Goal: Information Seeking & Learning: Compare options

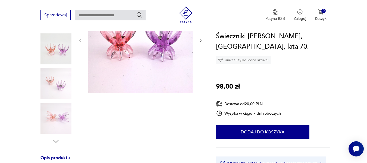
scroll to position [163, 0]
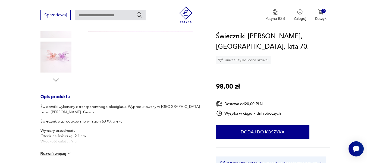
click at [46, 154] on button "Rozwiń więcej" at bounding box center [55, 153] width 31 height 5
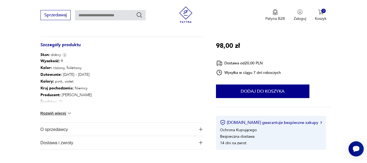
scroll to position [298, 0]
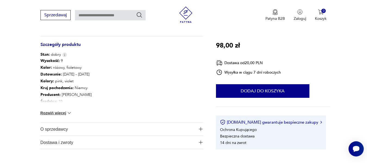
click at [48, 111] on button "Rozwiń więcej" at bounding box center [55, 112] width 31 height 5
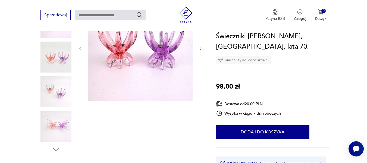
scroll to position [81, 0]
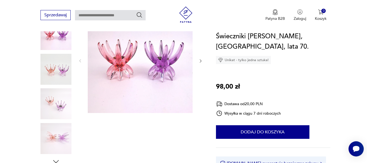
click at [199, 60] on icon "button" at bounding box center [200, 61] width 5 height 5
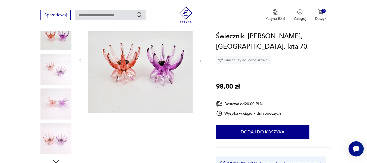
click at [199, 60] on icon "button" at bounding box center [200, 61] width 5 height 5
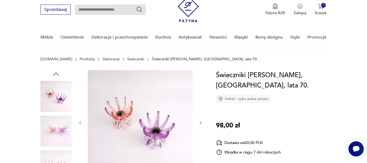
scroll to position [0, 0]
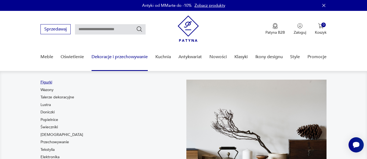
click at [44, 81] on link "Figurki" at bounding box center [46, 81] width 12 height 5
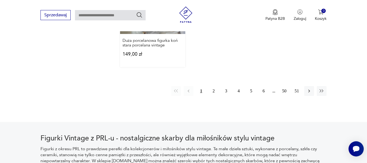
scroll to position [849, 0]
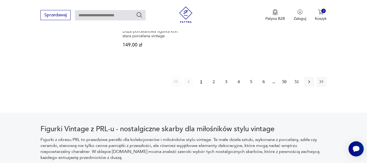
click at [82, 14] on input "text" at bounding box center [110, 15] width 71 height 10
type input "**********"
click at [139, 14] on icon "Szukaj" at bounding box center [139, 15] width 7 height 7
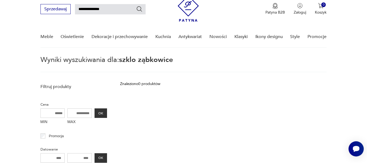
scroll to position [19, 0]
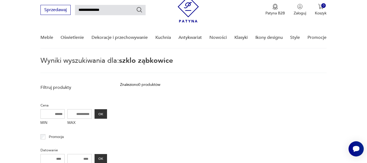
click at [117, 11] on input "**********" at bounding box center [110, 10] width 71 height 10
type input "*********"
click at [139, 8] on icon "Szukaj" at bounding box center [139, 10] width 7 height 7
type input "*********"
click at [97, 9] on input "*********" at bounding box center [110, 10] width 71 height 10
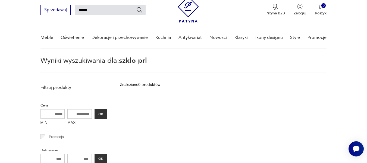
type input "**********"
click at [139, 11] on icon "Szukaj" at bounding box center [139, 10] width 7 height 7
type input "**********"
click at [110, 8] on input "**********" at bounding box center [110, 10] width 71 height 10
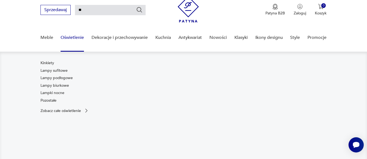
type input "*"
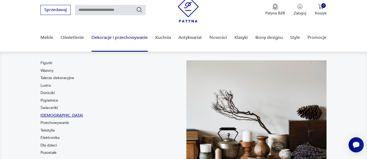
click at [49, 115] on link "Bibeloty" at bounding box center [61, 115] width 43 height 5
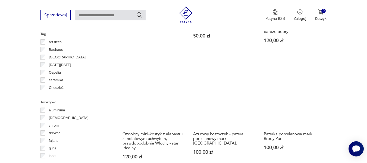
scroll to position [551, 0]
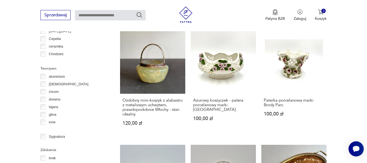
click at [151, 63] on link "Ozdobny mini-koszyk z alabastru z metalowym uchwytem, prawdopodobnie Włochy - s…" at bounding box center [152, 81] width 65 height 107
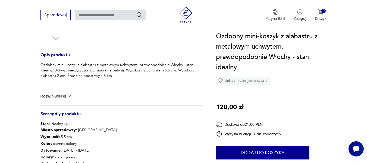
scroll to position [244, 0]
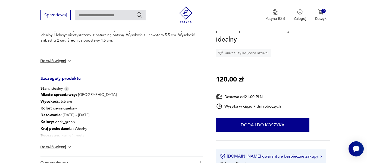
click at [53, 144] on button "Rozwiń więcej" at bounding box center [55, 146] width 31 height 5
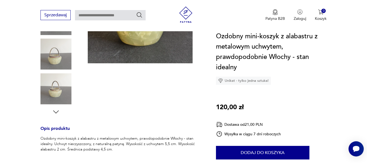
scroll to position [54, 0]
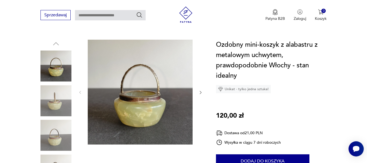
click at [200, 90] on icon "button" at bounding box center [200, 92] width 5 height 5
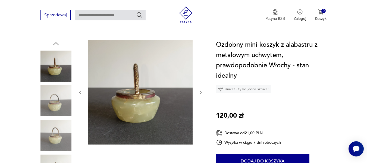
click at [200, 90] on icon "button" at bounding box center [200, 92] width 5 height 5
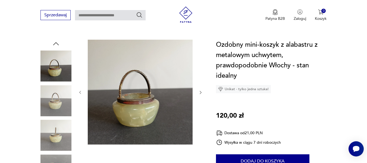
click at [200, 90] on icon "button" at bounding box center [200, 92] width 5 height 5
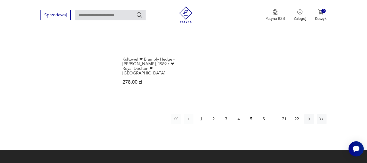
scroll to position [829, 0]
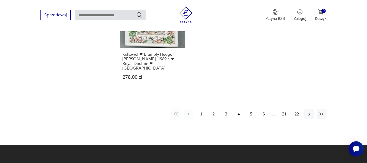
click at [214, 110] on button "2" at bounding box center [213, 114] width 10 height 10
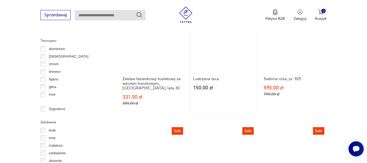
scroll to position [524, 0]
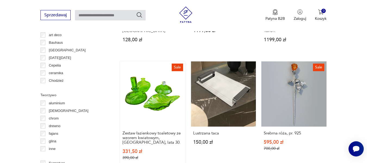
click at [137, 96] on link "Sale Zestaw łazienkowy toaletowy ze wzorem kwiatowym, Niemcy, lata 30. 331,50 z…" at bounding box center [152, 115] width 65 height 109
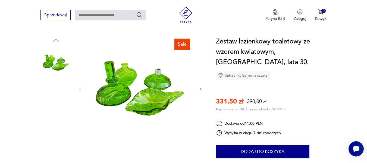
scroll to position [54, 0]
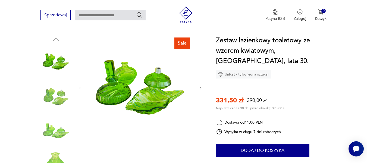
click at [200, 87] on icon "button" at bounding box center [200, 88] width 2 height 3
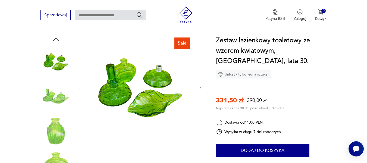
click at [200, 87] on icon "button" at bounding box center [200, 88] width 5 height 5
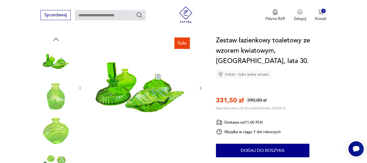
click at [200, 87] on icon "button" at bounding box center [200, 88] width 5 height 5
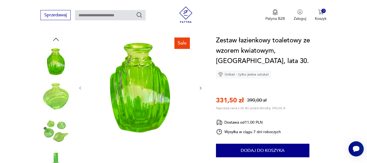
click at [200, 87] on icon "button" at bounding box center [200, 88] width 5 height 5
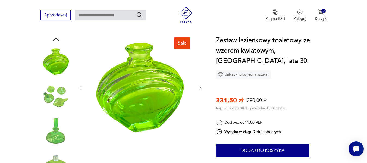
click at [200, 88] on icon "button" at bounding box center [200, 88] width 5 height 5
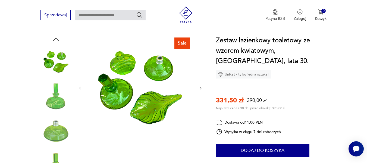
click at [200, 88] on icon "button" at bounding box center [200, 88] width 5 height 5
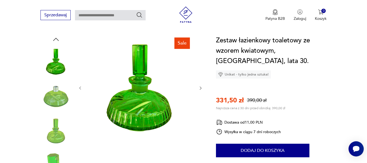
click at [200, 88] on icon "button" at bounding box center [200, 88] width 5 height 5
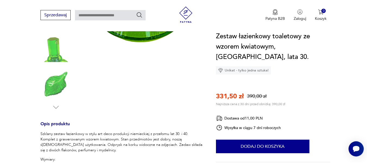
scroll to position [190, 0]
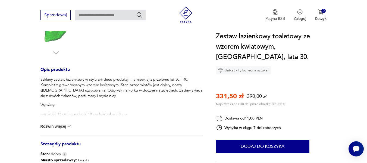
click at [52, 124] on button "Rozwiń więcej" at bounding box center [55, 125] width 31 height 5
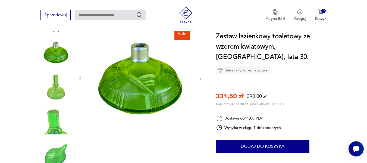
scroll to position [54, 0]
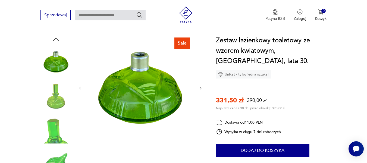
click at [200, 87] on icon "button" at bounding box center [200, 88] width 5 height 5
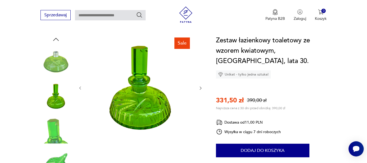
click at [200, 87] on icon "button" at bounding box center [200, 88] width 5 height 5
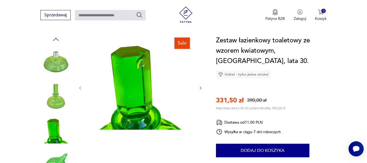
click at [200, 87] on icon "button" at bounding box center [200, 88] width 5 height 5
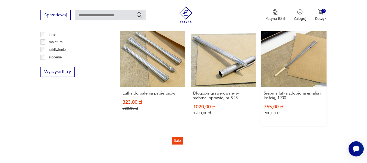
scroll to position [682, 0]
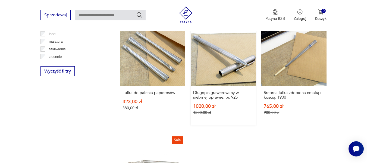
click at [228, 69] on link "Sale Długopis grawerowany w srebrnej oprawie, pr. 925 1020,00 zł 1200,00 zł" at bounding box center [222, 73] width 65 height 104
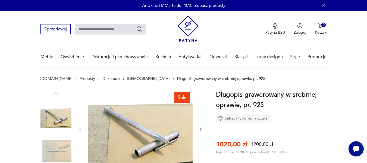
click at [143, 144] on img at bounding box center [140, 129] width 105 height 79
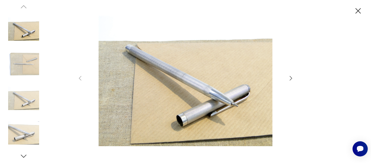
click at [290, 78] on icon "button" at bounding box center [290, 78] width 7 height 7
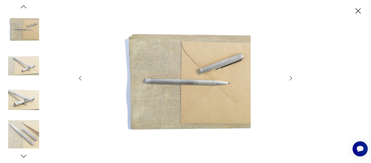
click at [288, 77] on icon "button" at bounding box center [290, 78] width 7 height 7
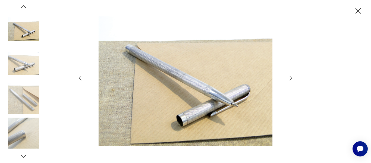
click at [290, 78] on icon "button" at bounding box center [290, 78] width 7 height 7
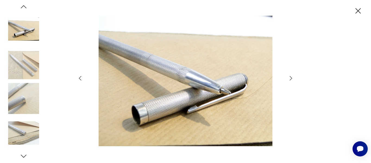
click at [290, 78] on icon "button" at bounding box center [290, 78] width 7 height 7
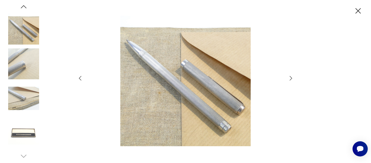
click at [290, 78] on icon "button" at bounding box center [290, 78] width 7 height 7
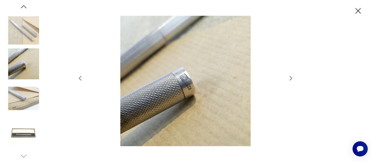
click at [290, 78] on icon "button" at bounding box center [290, 78] width 7 height 7
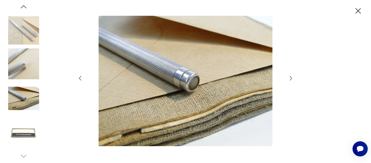
click at [357, 11] on icon "button" at bounding box center [357, 10] width 9 height 9
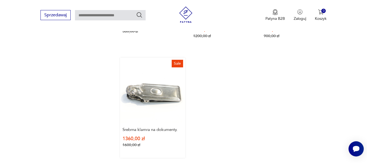
scroll to position [813, 0]
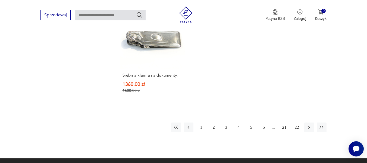
click at [225, 126] on button "3" at bounding box center [226, 127] width 10 height 10
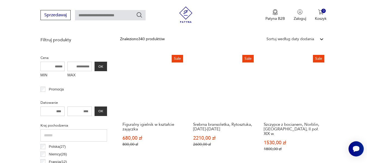
scroll to position [198, 0]
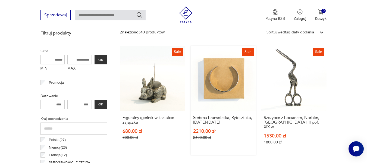
click at [226, 88] on link "Sale Srebrna bransoletka, Rytosztuka, 1963-1986 2210,00 zł 2600,00 zł" at bounding box center [222, 100] width 65 height 109
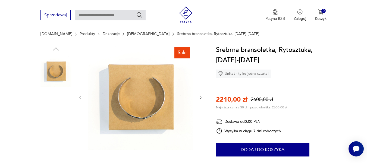
scroll to position [54, 0]
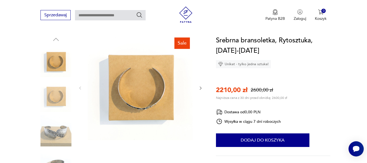
click at [52, 131] on img at bounding box center [55, 130] width 31 height 31
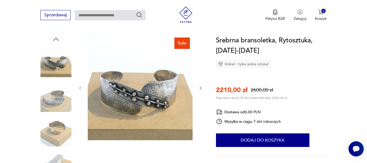
click at [59, 102] on img at bounding box center [55, 96] width 31 height 31
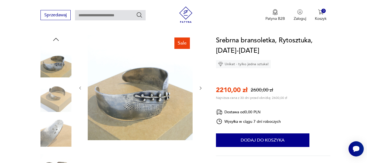
click at [200, 87] on icon "button" at bounding box center [200, 88] width 5 height 5
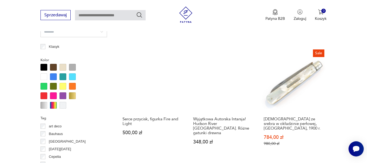
scroll to position [442, 0]
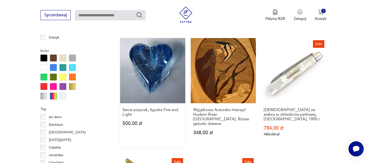
click at [145, 70] on link "Serce przycisk, figurka Fire and Light 500,00 zł" at bounding box center [152, 92] width 65 height 109
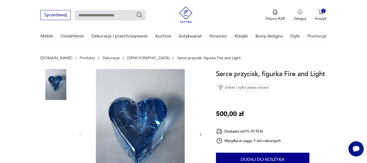
scroll to position [54, 0]
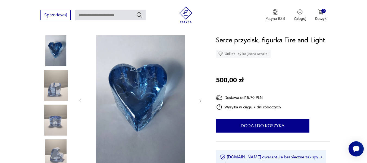
click at [145, 99] on img at bounding box center [140, 100] width 105 height 130
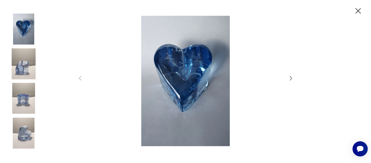
click at [288, 77] on icon "button" at bounding box center [290, 78] width 7 height 7
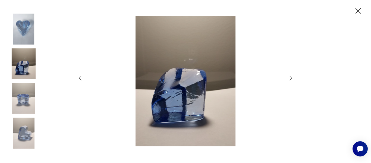
click at [290, 78] on icon "button" at bounding box center [290, 78] width 7 height 7
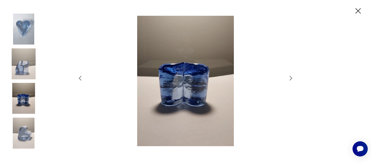
click at [290, 78] on icon "button" at bounding box center [290, 78] width 7 height 7
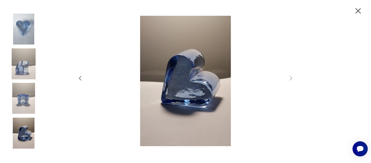
click at [355, 8] on icon "button" at bounding box center [357, 10] width 9 height 9
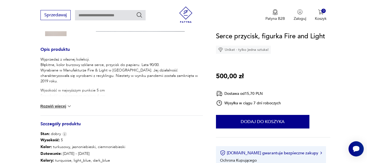
scroll to position [190, 0]
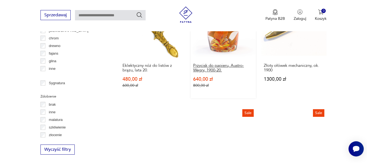
scroll to position [574, 0]
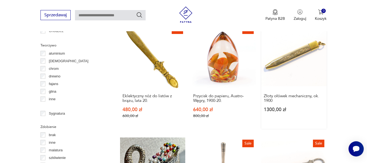
click at [277, 52] on link "Złoty ołówek mechaniczny, ok. 1900 1300,00 zł" at bounding box center [293, 76] width 65 height 104
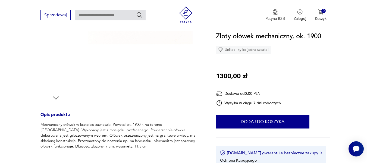
scroll to position [81, 0]
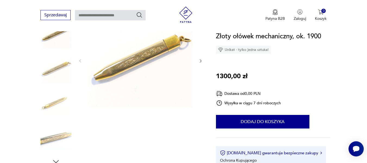
click at [200, 58] on button "button" at bounding box center [200, 60] width 5 height 5
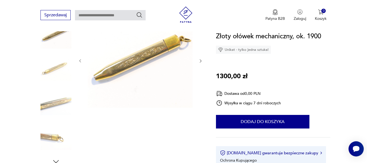
click at [139, 56] on img at bounding box center [140, 60] width 105 height 105
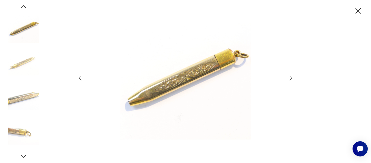
click at [290, 78] on icon "button" at bounding box center [290, 78] width 7 height 7
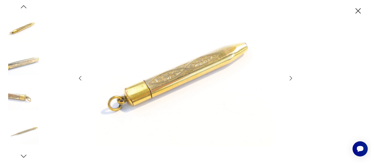
click at [290, 78] on icon "button" at bounding box center [290, 78] width 7 height 7
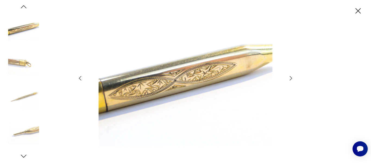
click at [290, 78] on icon "button" at bounding box center [290, 78] width 7 height 7
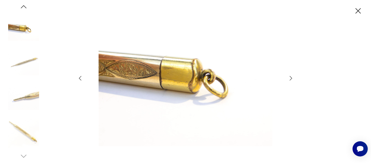
click at [290, 78] on icon "button" at bounding box center [290, 78] width 7 height 7
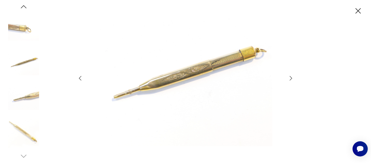
click at [290, 78] on icon "button" at bounding box center [290, 78] width 7 height 7
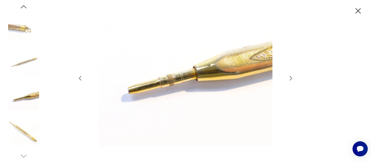
click at [290, 78] on icon "button" at bounding box center [290, 78] width 7 height 7
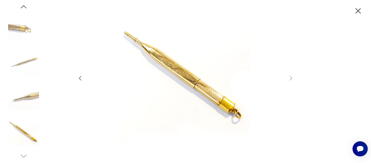
click at [357, 9] on icon "button" at bounding box center [357, 10] width 9 height 9
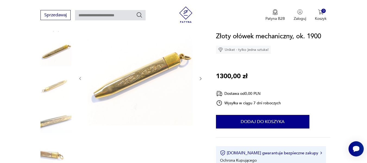
scroll to position [54, 0]
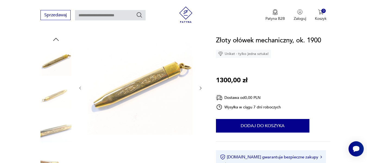
click at [199, 89] on icon "button" at bounding box center [200, 88] width 5 height 5
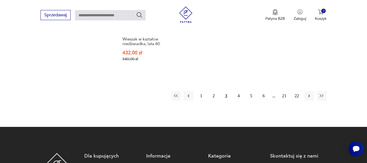
scroll to position [868, 0]
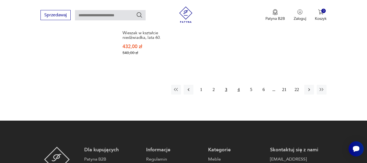
click at [238, 85] on button "4" at bounding box center [238, 90] width 10 height 10
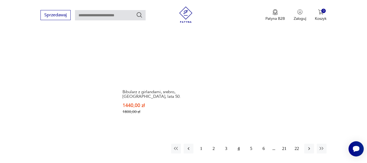
scroll to position [849, 0]
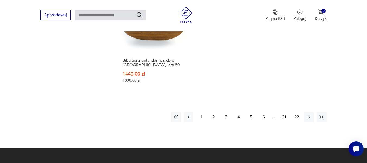
click at [249, 112] on button "5" at bounding box center [251, 117] width 10 height 10
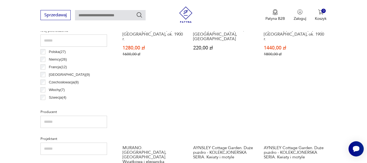
scroll to position [307, 0]
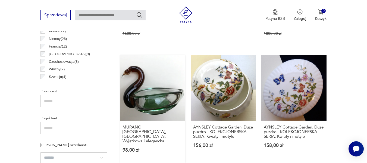
click at [145, 92] on link "MURANO. Solniczka, paterka - Łabędź. Wyjątkowa i elegancka 98,00 zł" at bounding box center [152, 108] width 65 height 107
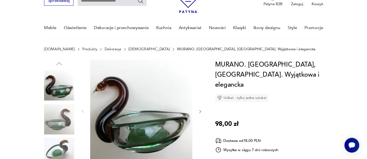
scroll to position [27, 0]
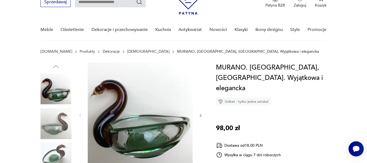
click at [139, 133] on img at bounding box center [140, 114] width 105 height 105
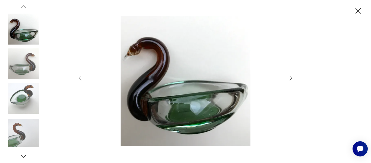
click at [291, 78] on icon "button" at bounding box center [290, 78] width 2 height 4
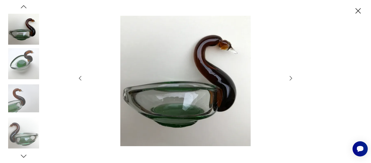
click at [291, 78] on icon "button" at bounding box center [290, 78] width 2 height 4
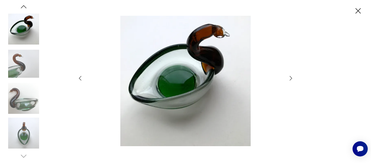
click at [291, 78] on icon "button" at bounding box center [290, 78] width 2 height 4
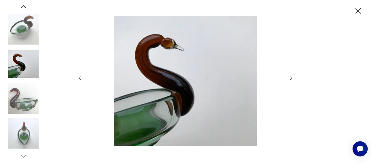
click at [291, 78] on icon "button" at bounding box center [290, 78] width 2 height 4
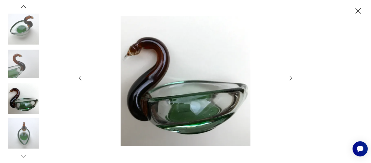
click at [291, 78] on icon "button" at bounding box center [290, 78] width 2 height 4
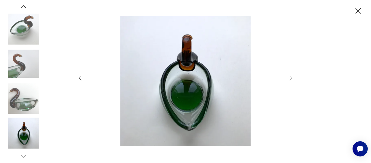
click at [359, 10] on icon "button" at bounding box center [357, 10] width 5 height 5
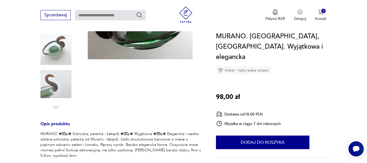
scroll to position [54, 0]
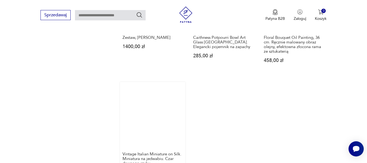
scroll to position [876, 0]
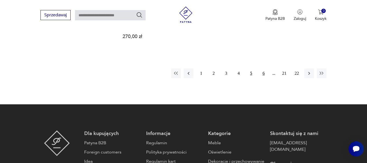
click at [263, 68] on button "6" at bounding box center [263, 73] width 10 height 10
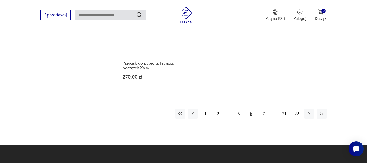
scroll to position [822, 0]
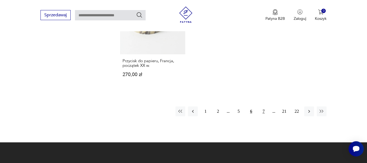
click at [263, 106] on button "7" at bounding box center [263, 111] width 10 height 10
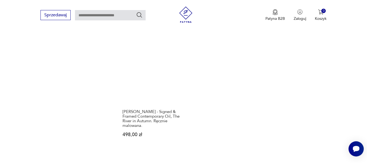
scroll to position [849, 0]
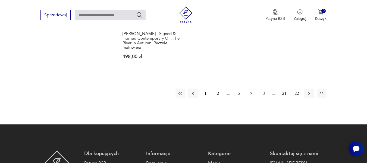
click at [263, 88] on button "8" at bounding box center [263, 93] width 10 height 10
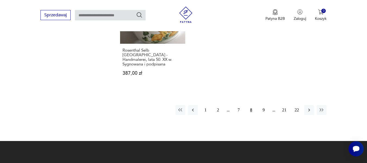
scroll to position [849, 0]
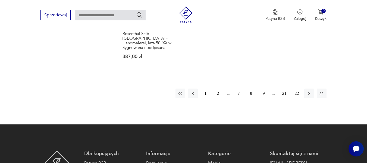
click at [263, 88] on button "9" at bounding box center [263, 93] width 10 height 10
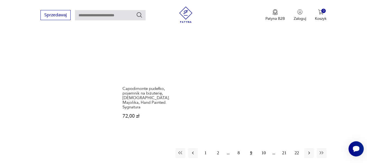
scroll to position [822, 0]
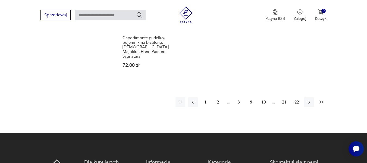
click at [321, 97] on button "button" at bounding box center [321, 102] width 10 height 10
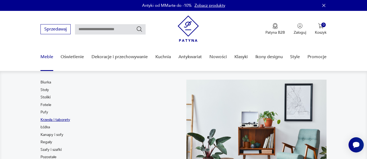
click at [50, 118] on link "Krzesła i taborety" at bounding box center [55, 119] width 30 height 5
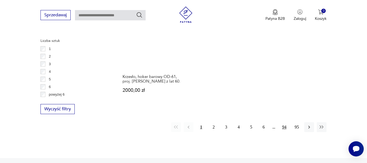
scroll to position [795, 0]
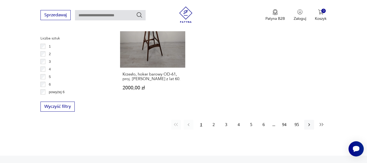
click at [320, 122] on icon "button" at bounding box center [321, 124] width 5 height 5
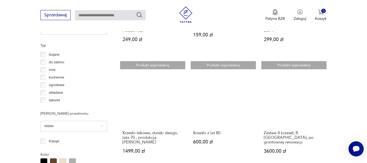
scroll to position [415, 0]
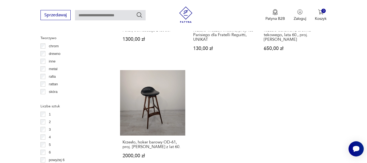
scroll to position [795, 0]
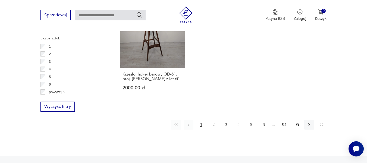
click at [321, 122] on icon "button" at bounding box center [321, 124] width 5 height 5
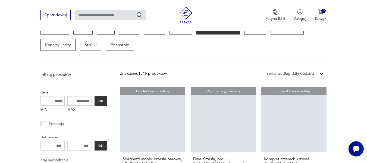
scroll to position [144, 0]
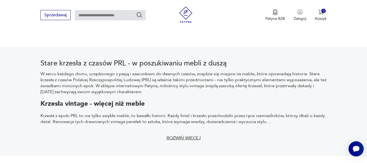
scroll to position [822, 0]
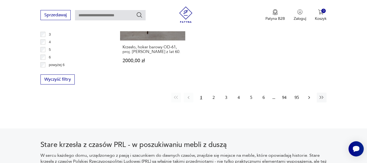
click at [310, 95] on icon "button" at bounding box center [308, 97] width 5 height 5
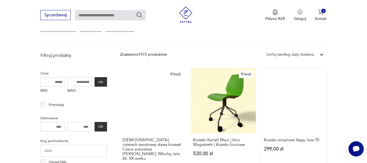
scroll to position [225, 0]
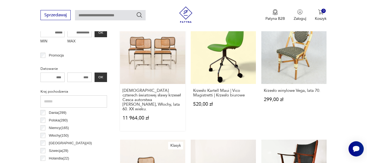
click at [147, 47] on link "Klasyk Zestaw czterech światowej sławy krzeseł Cesca autorstwa Marcela Breuera,…" at bounding box center [152, 75] width 65 height 112
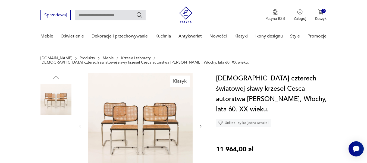
scroll to position [54, 0]
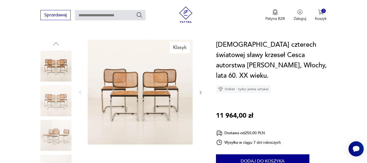
click at [127, 98] on img at bounding box center [140, 92] width 105 height 105
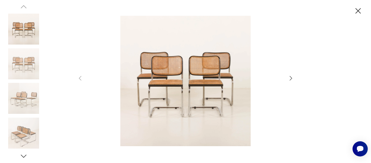
click at [290, 80] on icon "button" at bounding box center [290, 78] width 7 height 7
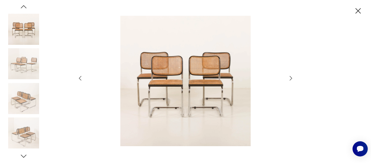
click at [290, 80] on icon "button" at bounding box center [290, 78] width 7 height 7
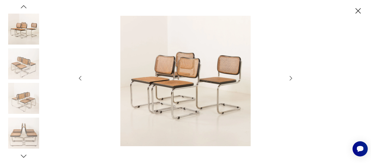
click at [290, 80] on icon "button" at bounding box center [290, 78] width 2 height 4
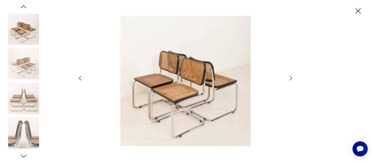
click at [290, 80] on icon "button" at bounding box center [290, 78] width 2 height 4
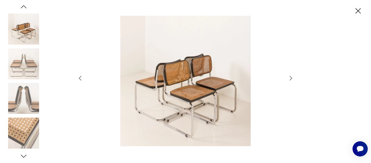
click at [290, 80] on icon "button" at bounding box center [290, 78] width 2 height 4
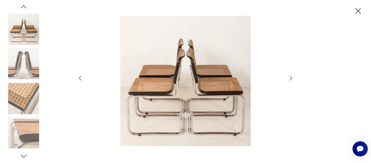
click at [290, 80] on icon "button" at bounding box center [290, 78] width 2 height 4
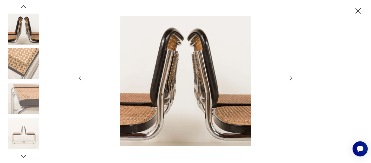
click at [290, 80] on icon "button" at bounding box center [290, 78] width 2 height 4
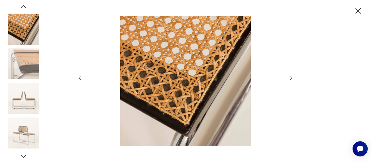
click at [290, 80] on icon "button" at bounding box center [290, 78] width 2 height 4
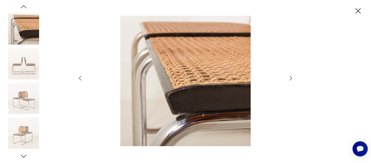
click at [290, 80] on icon "button" at bounding box center [290, 78] width 2 height 4
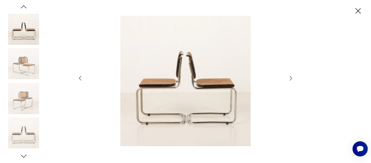
click at [290, 80] on icon "button" at bounding box center [290, 78] width 2 height 4
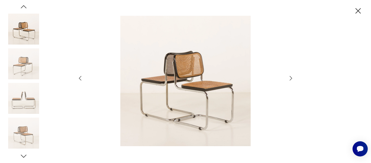
click at [358, 8] on icon "button" at bounding box center [357, 10] width 9 height 9
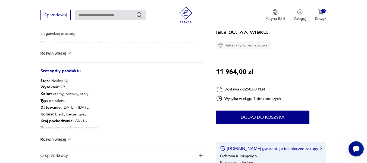
scroll to position [298, 0]
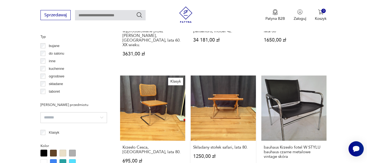
scroll to position [415, 0]
click at [151, 85] on link "Klasyk Krzesło Cesca, Włochy, lata 80. 695,00 zł" at bounding box center [152, 126] width 65 height 103
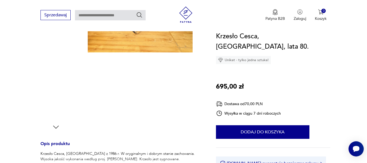
scroll to position [27, 0]
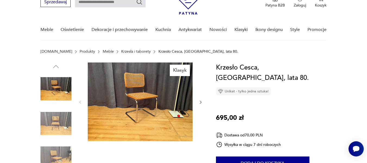
click at [137, 102] on img at bounding box center [140, 101] width 105 height 79
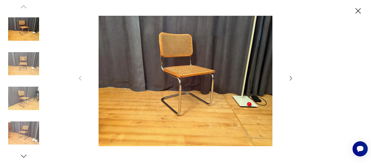
click at [292, 78] on icon "button" at bounding box center [290, 78] width 7 height 7
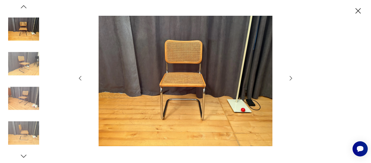
click at [292, 78] on icon "button" at bounding box center [290, 78] width 7 height 7
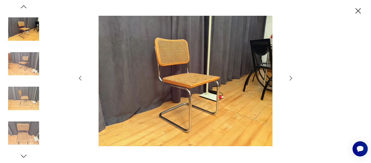
click at [292, 78] on icon "button" at bounding box center [290, 78] width 7 height 7
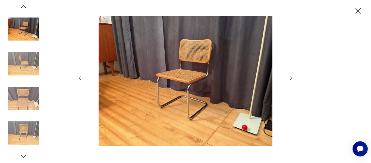
click at [292, 78] on icon "button" at bounding box center [290, 78] width 7 height 7
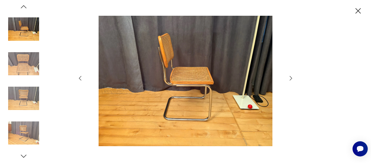
click at [289, 79] on icon "button" at bounding box center [290, 78] width 7 height 7
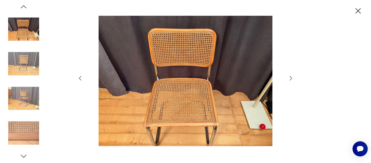
click at [289, 79] on icon "button" at bounding box center [290, 78] width 7 height 7
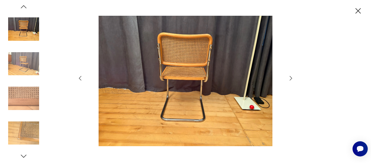
click at [289, 79] on icon "button" at bounding box center [290, 78] width 7 height 7
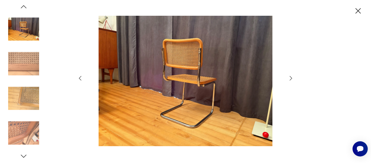
click at [289, 79] on icon "button" at bounding box center [290, 78] width 7 height 7
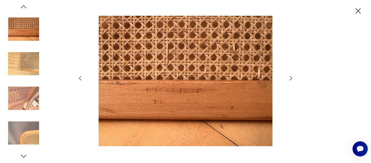
click at [289, 75] on icon "button" at bounding box center [290, 78] width 7 height 7
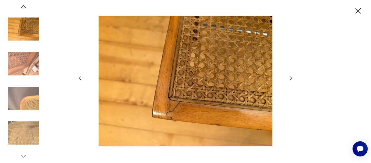
click at [290, 79] on icon "button" at bounding box center [290, 78] width 7 height 7
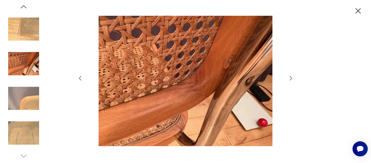
click at [290, 79] on icon "button" at bounding box center [290, 78] width 2 height 4
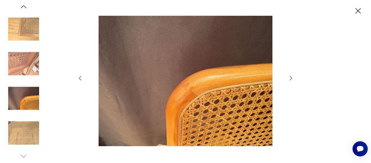
click at [290, 79] on icon "button" at bounding box center [290, 78] width 2 height 4
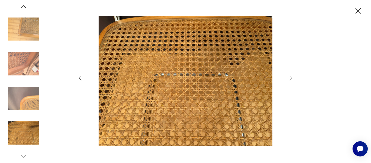
click at [357, 7] on icon "button" at bounding box center [357, 10] width 9 height 9
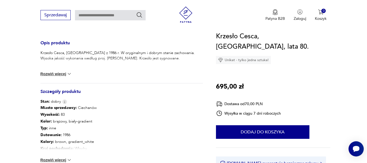
scroll to position [217, 0]
click at [54, 72] on button "Rozwiń więcej" at bounding box center [55, 73] width 31 height 5
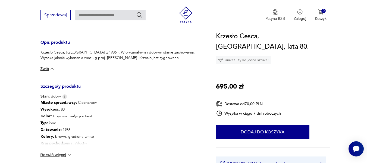
click at [54, 155] on button "Rozwiń więcej" at bounding box center [55, 154] width 31 height 5
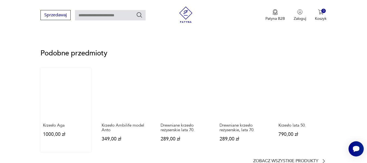
scroll to position [434, 0]
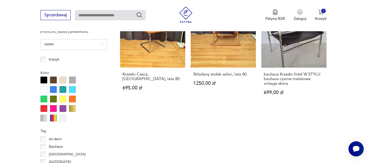
scroll to position [519, 0]
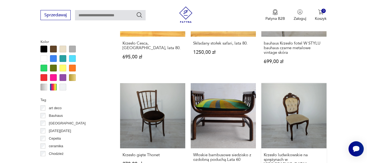
click at [301, 106] on link "Krzesło ludwikowskie na sprężynach w orzechu 500,00 zł" at bounding box center [293, 134] width 65 height 103
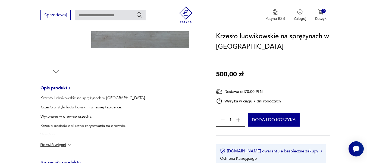
scroll to position [190, 0]
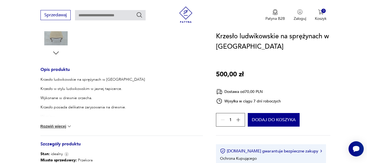
click at [50, 125] on button "Rozwiń więcej" at bounding box center [55, 125] width 31 height 5
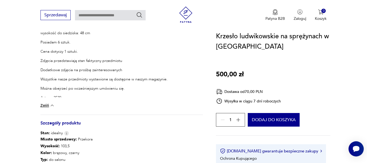
scroll to position [353, 0]
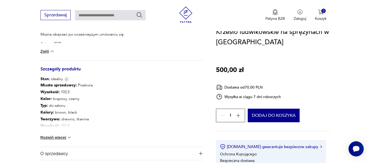
click at [46, 136] on button "Rozwiń więcej" at bounding box center [55, 137] width 31 height 5
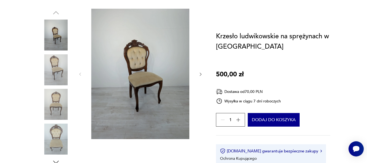
scroll to position [0, 0]
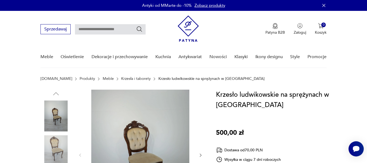
click at [139, 141] on img at bounding box center [140, 155] width 105 height 130
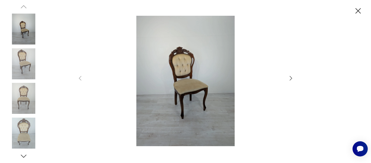
click at [290, 78] on icon "button" at bounding box center [290, 78] width 7 height 7
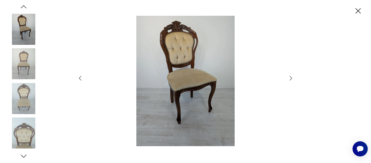
click at [188, 90] on img at bounding box center [185, 81] width 193 height 130
click at [289, 78] on icon "button" at bounding box center [290, 78] width 7 height 7
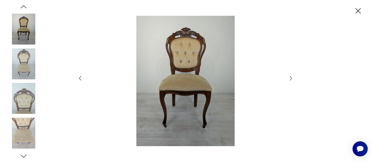
click at [289, 78] on icon "button" at bounding box center [290, 78] width 7 height 7
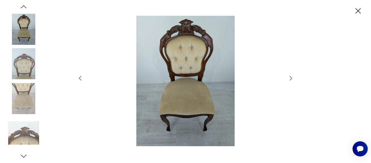
click at [292, 77] on icon "button" at bounding box center [290, 78] width 7 height 7
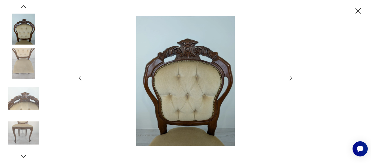
click at [290, 78] on icon "button" at bounding box center [290, 78] width 7 height 7
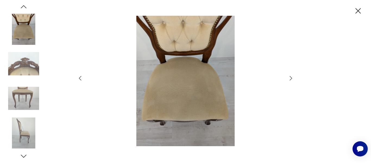
click at [290, 78] on icon "button" at bounding box center [290, 78] width 7 height 7
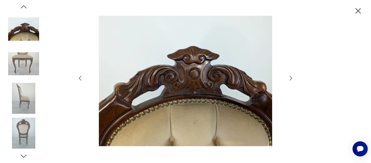
click at [290, 78] on icon "button" at bounding box center [290, 78] width 7 height 7
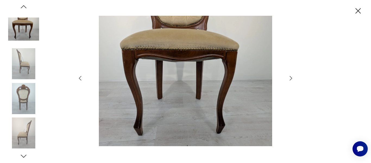
click at [290, 78] on icon "button" at bounding box center [290, 78] width 7 height 7
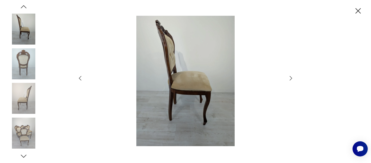
click at [290, 78] on icon "button" at bounding box center [290, 78] width 7 height 7
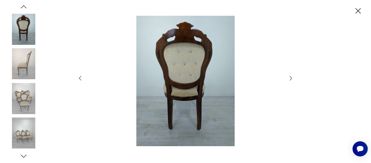
click at [290, 78] on icon "button" at bounding box center [290, 78] width 7 height 7
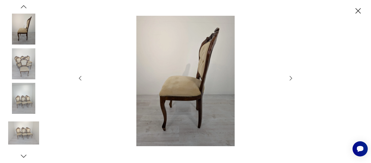
click at [290, 78] on icon "button" at bounding box center [290, 78] width 7 height 7
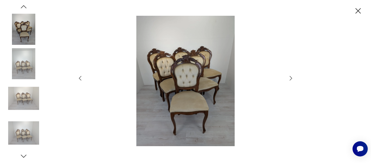
click at [290, 78] on icon "button" at bounding box center [290, 78] width 7 height 7
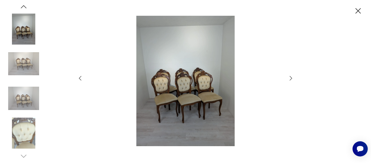
click at [290, 78] on icon "button" at bounding box center [290, 78] width 7 height 7
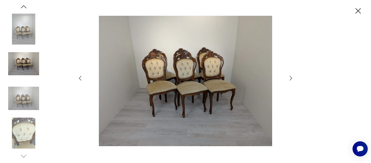
click at [290, 78] on icon "button" at bounding box center [290, 78] width 7 height 7
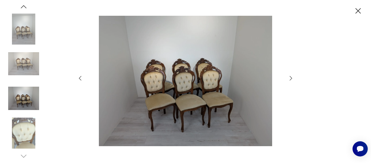
click at [290, 78] on icon "button" at bounding box center [290, 78] width 7 height 7
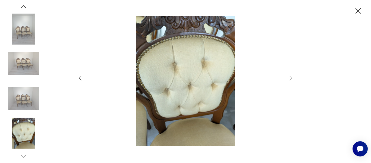
click at [358, 10] on icon "button" at bounding box center [357, 10] width 9 height 9
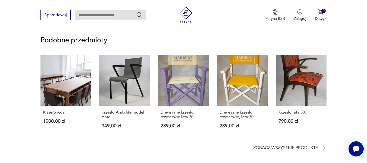
scroll to position [543, 0]
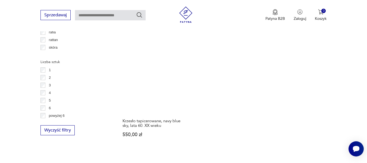
scroll to position [759, 0]
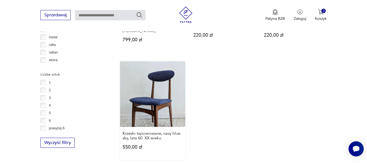
click at [147, 87] on link "Krzesło tapicerowane, navy blue sky, lata 60. XX wieku 550,00 zł" at bounding box center [152, 110] width 65 height 98
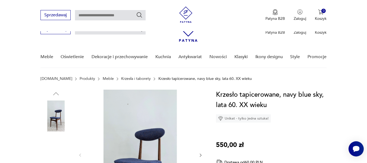
scroll to position [54, 0]
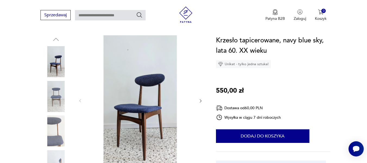
click at [201, 101] on icon "button" at bounding box center [200, 100] width 5 height 5
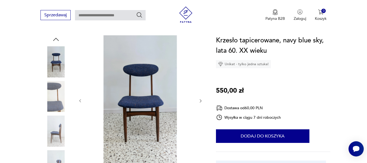
click at [201, 101] on icon "button" at bounding box center [200, 100] width 2 height 3
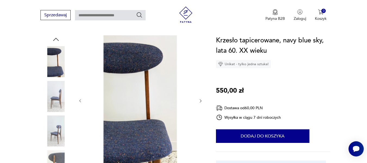
click at [201, 101] on icon "button" at bounding box center [200, 100] width 2 height 3
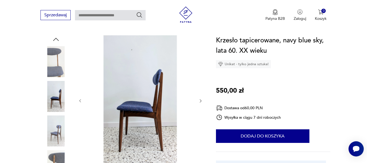
click at [199, 101] on icon "button" at bounding box center [200, 100] width 5 height 5
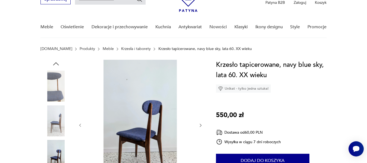
scroll to position [27, 0]
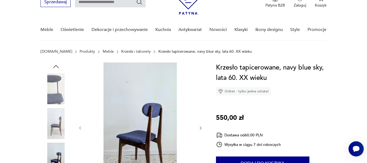
click at [140, 135] on img at bounding box center [140, 127] width 105 height 130
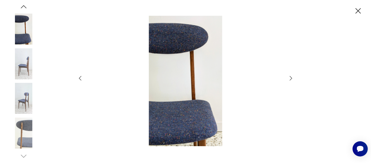
click at [291, 78] on icon "button" at bounding box center [290, 78] width 7 height 7
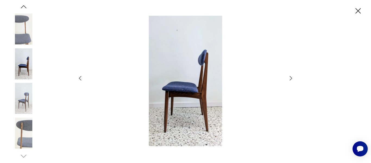
click at [291, 78] on icon "button" at bounding box center [290, 78] width 7 height 7
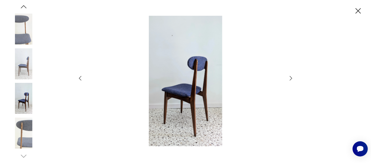
click at [291, 78] on icon "button" at bounding box center [290, 78] width 7 height 7
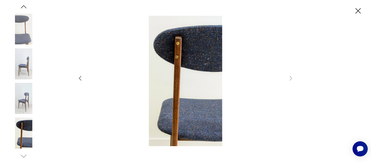
click at [78, 80] on icon "button" at bounding box center [80, 78] width 7 height 7
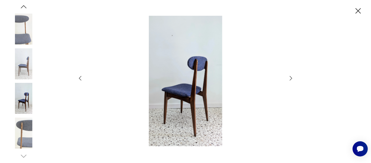
click at [78, 80] on icon "button" at bounding box center [80, 78] width 7 height 7
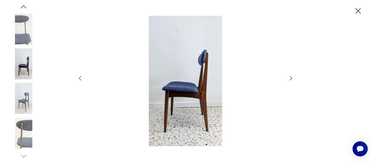
click at [356, 12] on icon "button" at bounding box center [357, 10] width 9 height 9
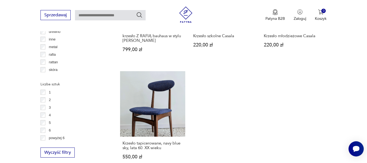
scroll to position [781, 0]
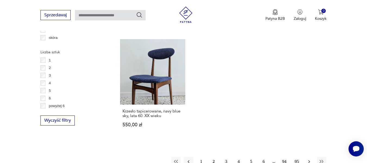
click at [310, 159] on icon "button" at bounding box center [308, 161] width 5 height 5
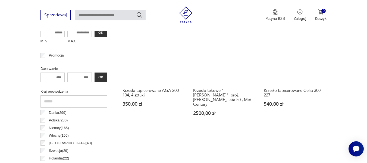
scroll to position [198, 0]
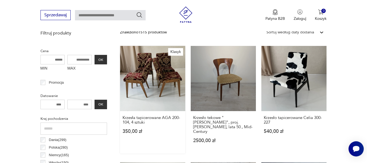
click at [154, 76] on link "Klasyk Krzesła tapicerowane AGA 200-104, 4 sztuki 350,00 zł" at bounding box center [152, 99] width 65 height 107
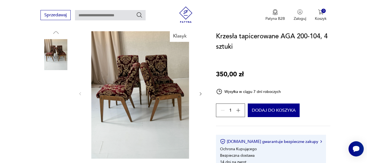
scroll to position [54, 0]
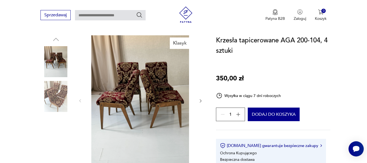
click at [132, 97] on img at bounding box center [140, 100] width 105 height 130
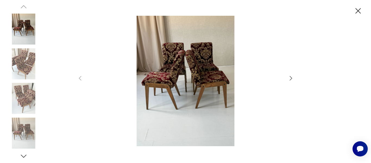
click at [195, 90] on img at bounding box center [185, 81] width 193 height 130
click at [291, 77] on icon "button" at bounding box center [290, 78] width 7 height 7
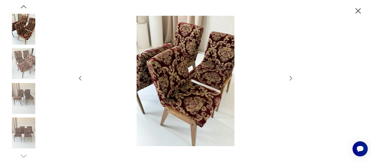
click at [289, 79] on icon "button" at bounding box center [290, 78] width 7 height 7
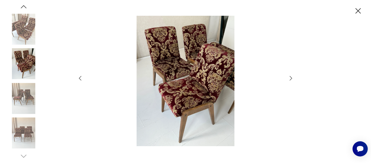
click at [292, 77] on icon "button" at bounding box center [290, 78] width 7 height 7
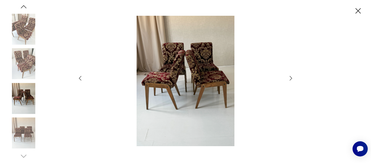
click at [290, 78] on icon "button" at bounding box center [290, 78] width 7 height 7
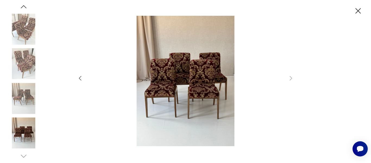
click at [80, 78] on icon "button" at bounding box center [80, 78] width 7 height 7
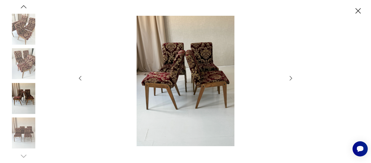
click at [80, 78] on icon "button" at bounding box center [80, 78] width 7 height 7
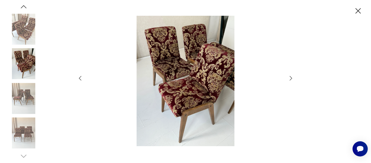
click at [80, 78] on icon "button" at bounding box center [80, 78] width 7 height 7
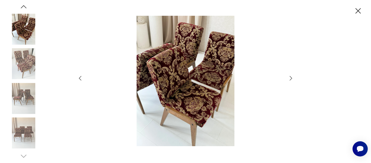
click at [80, 78] on icon "button" at bounding box center [80, 78] width 7 height 7
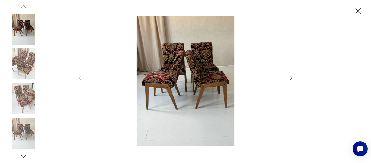
click at [358, 10] on icon "button" at bounding box center [357, 10] width 5 height 5
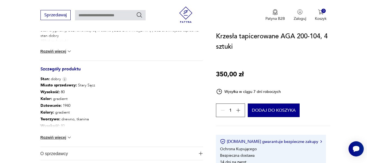
scroll to position [244, 0]
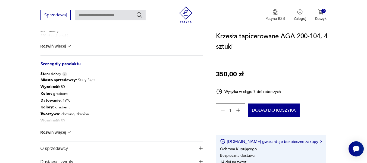
click at [45, 133] on button "Rozwiń więcej" at bounding box center [55, 131] width 31 height 5
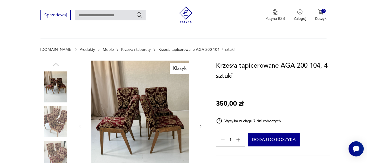
scroll to position [27, 0]
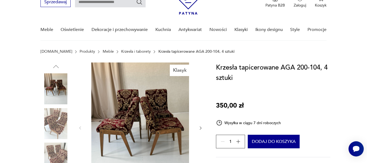
click at [201, 129] on icon "button" at bounding box center [200, 128] width 5 height 5
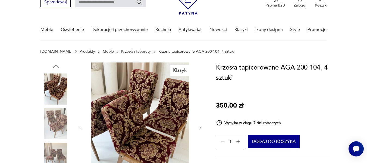
click at [200, 128] on icon "button" at bounding box center [200, 127] width 2 height 3
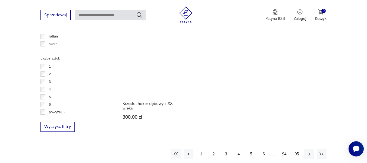
scroll to position [822, 0]
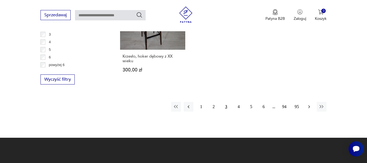
click at [309, 104] on icon "button" at bounding box center [308, 106] width 5 height 5
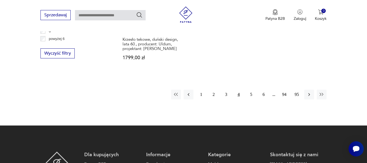
scroll to position [849, 0]
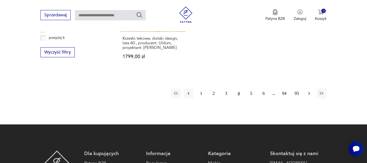
click at [307, 91] on icon "button" at bounding box center [308, 93] width 5 height 5
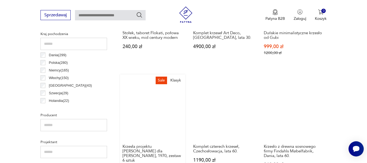
scroll to position [280, 0]
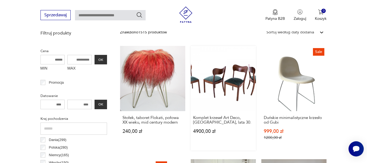
click at [220, 83] on link "Komplet krzeseł Art Deco, Polska, lata 30. 4900,00 zł" at bounding box center [222, 98] width 65 height 104
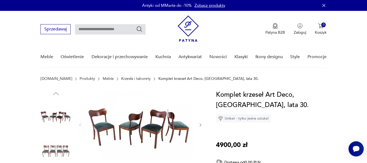
click at [149, 124] on img at bounding box center [140, 125] width 105 height 70
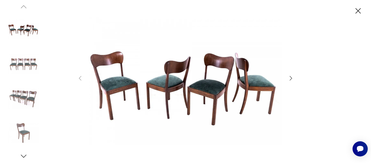
click at [290, 78] on icon "button" at bounding box center [290, 78] width 7 height 7
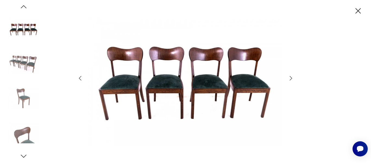
click at [290, 78] on icon "button" at bounding box center [290, 78] width 7 height 7
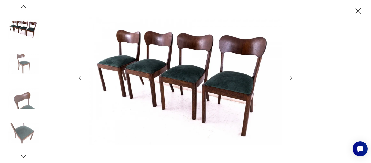
click at [290, 78] on icon "button" at bounding box center [290, 78] width 7 height 7
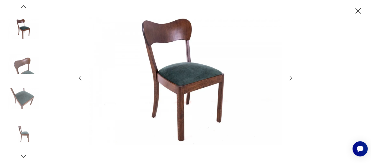
click at [356, 10] on icon "button" at bounding box center [357, 10] width 9 height 9
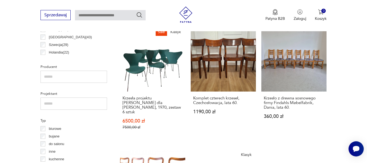
scroll to position [333, 0]
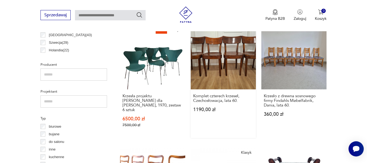
click at [230, 52] on link "Komplet czterech krzeseł, Czechosłowacja, lata 60. 1190,00 zł" at bounding box center [222, 81] width 65 height 114
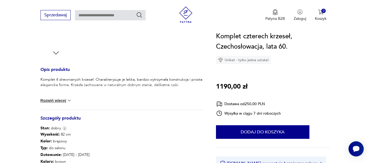
scroll to position [54, 0]
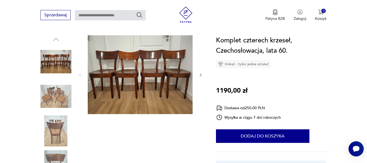
click at [199, 73] on icon "button" at bounding box center [200, 75] width 5 height 5
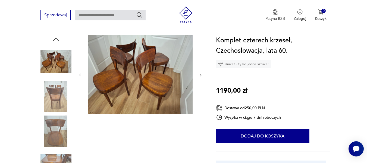
click at [202, 75] on icon "button" at bounding box center [200, 75] width 5 height 5
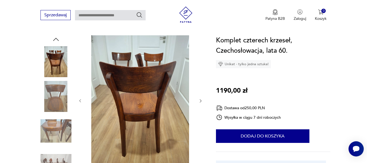
click at [199, 101] on icon "button" at bounding box center [200, 100] width 5 height 5
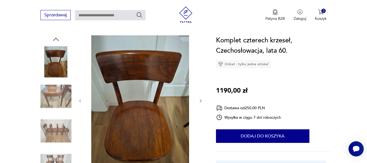
click at [199, 101] on icon "button" at bounding box center [200, 100] width 5 height 5
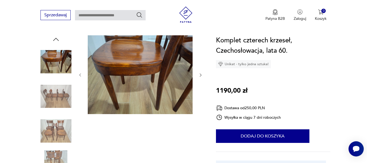
click at [199, 101] on div at bounding box center [140, 74] width 125 height 79
click at [201, 74] on icon "button" at bounding box center [200, 75] width 5 height 5
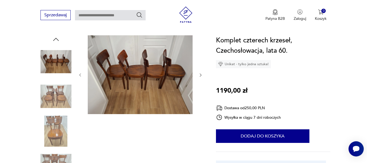
click at [199, 74] on icon "button" at bounding box center [200, 75] width 5 height 5
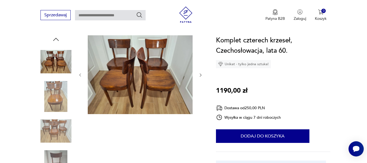
click at [201, 74] on icon "button" at bounding box center [200, 75] width 5 height 5
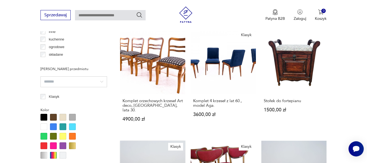
scroll to position [441, 0]
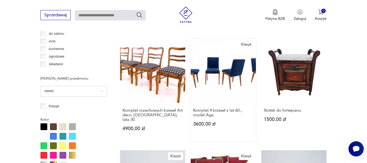
click at [231, 69] on link "Klasyk Komplet 4 krzeseł z lat 60., model Aga. 3600,00 zł" at bounding box center [222, 90] width 65 height 103
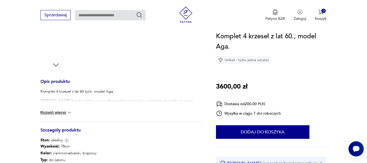
scroll to position [190, 0]
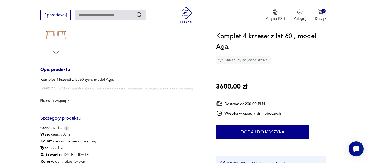
click at [52, 100] on button "Rozwiń więcej" at bounding box center [55, 100] width 31 height 5
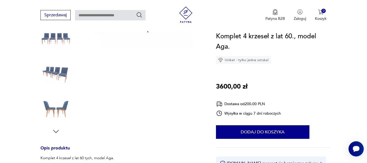
scroll to position [27, 0]
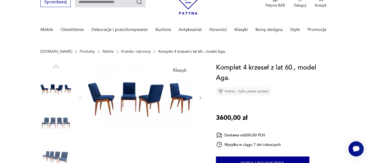
click at [142, 101] on img at bounding box center [140, 97] width 105 height 70
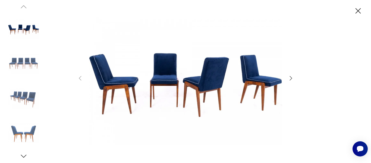
click at [291, 79] on icon "button" at bounding box center [290, 78] width 7 height 7
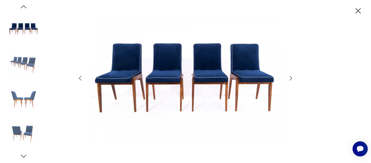
click at [289, 79] on icon "button" at bounding box center [290, 78] width 7 height 7
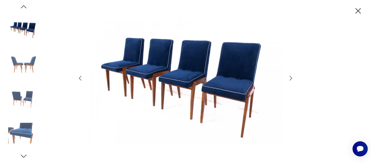
click at [289, 79] on icon "button" at bounding box center [290, 78] width 7 height 7
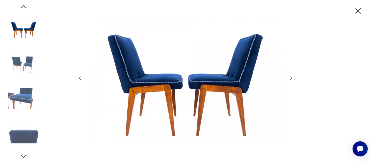
click at [289, 79] on icon "button" at bounding box center [290, 78] width 7 height 7
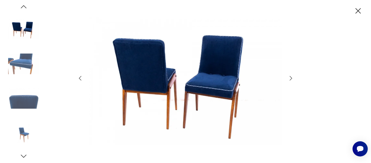
click at [292, 77] on icon "button" at bounding box center [290, 78] width 7 height 7
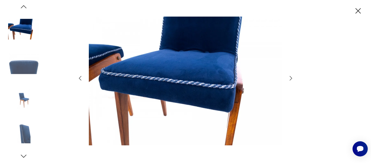
click at [291, 77] on icon "button" at bounding box center [290, 78] width 7 height 7
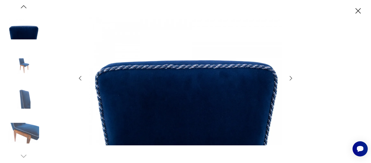
click at [291, 80] on icon "button" at bounding box center [290, 78] width 7 height 7
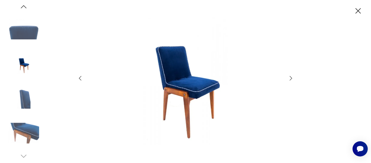
click at [290, 78] on icon "button" at bounding box center [290, 78] width 7 height 7
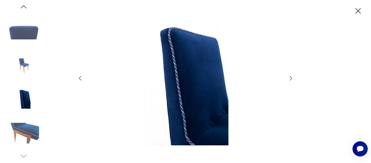
click at [290, 78] on icon "button" at bounding box center [290, 78] width 7 height 7
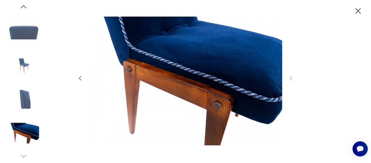
click at [354, 12] on icon "button" at bounding box center [357, 10] width 9 height 9
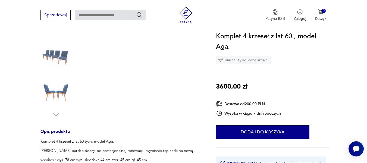
scroll to position [136, 0]
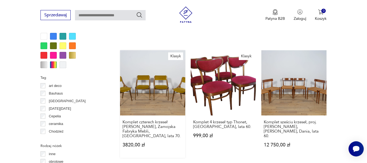
scroll to position [545, 0]
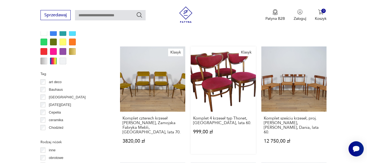
click at [222, 69] on link "Klasyk Komplet 4 krzeseł typ Thonet, Polska, lata 60. 999,00 zł" at bounding box center [222, 99] width 65 height 107
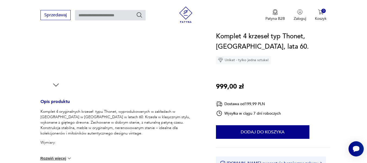
scroll to position [190, 0]
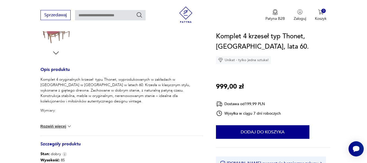
click at [53, 125] on button "Rozwiń więcej" at bounding box center [55, 125] width 31 height 5
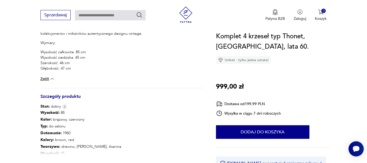
scroll to position [271, 0]
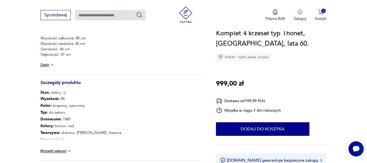
click at [53, 151] on button "Rozwiń więcej" at bounding box center [55, 150] width 31 height 5
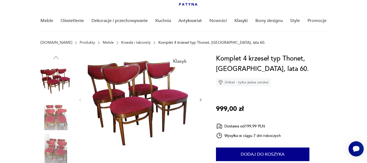
scroll to position [27, 0]
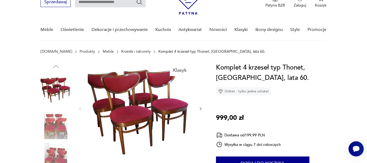
click at [201, 109] on icon "button" at bounding box center [200, 108] width 2 height 3
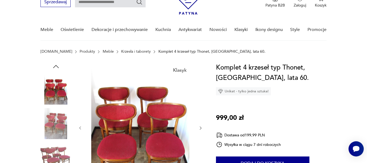
click at [200, 128] on icon "button" at bounding box center [200, 128] width 5 height 5
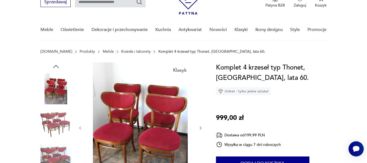
click at [200, 128] on icon "button" at bounding box center [200, 128] width 5 height 5
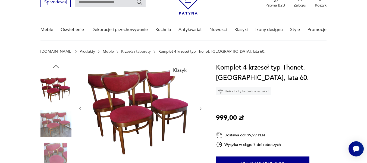
click at [199, 108] on icon "button" at bounding box center [200, 108] width 5 height 5
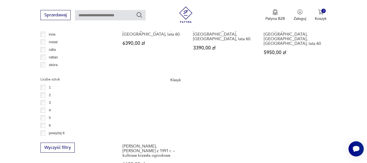
scroll to position [812, 0]
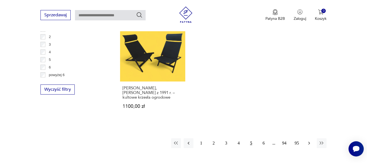
click at [306, 140] on icon "button" at bounding box center [308, 142] width 5 height 5
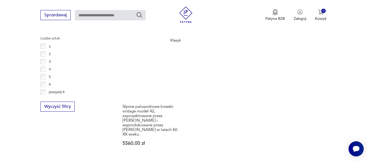
scroll to position [849, 0]
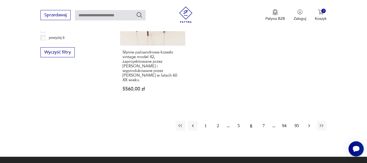
click at [309, 124] on icon "button" at bounding box center [309, 125] width 2 height 3
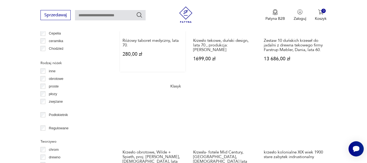
scroll to position [632, 0]
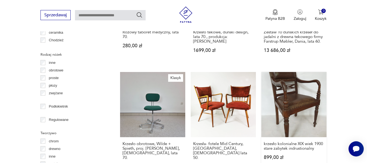
click at [290, 104] on link "krzesło kolonialne XIX wiek 1900 stare zabytek indrustionalny 899,00 zł" at bounding box center [293, 125] width 65 height 107
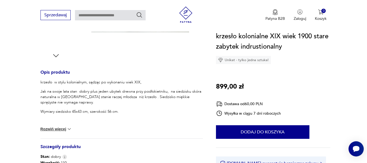
scroll to position [190, 0]
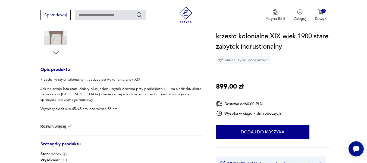
click at [53, 125] on button "Rozwiń więcej" at bounding box center [55, 125] width 31 height 5
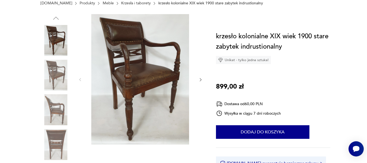
scroll to position [0, 0]
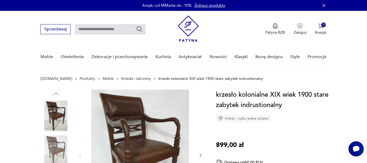
click at [141, 142] on img at bounding box center [140, 155] width 105 height 130
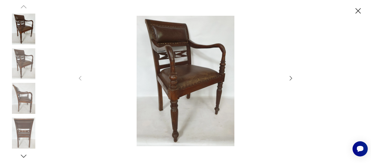
click at [291, 79] on icon "button" at bounding box center [290, 78] width 7 height 7
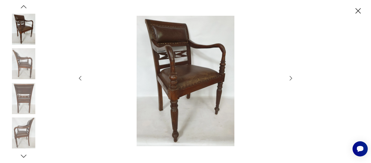
click at [291, 79] on icon "button" at bounding box center [290, 78] width 7 height 7
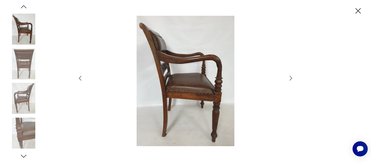
click at [291, 79] on icon "button" at bounding box center [290, 78] width 7 height 7
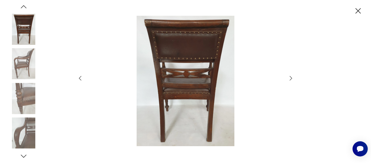
click at [288, 79] on icon "button" at bounding box center [290, 78] width 7 height 7
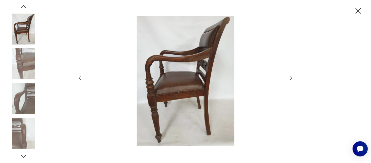
click at [291, 79] on icon "button" at bounding box center [290, 78] width 2 height 4
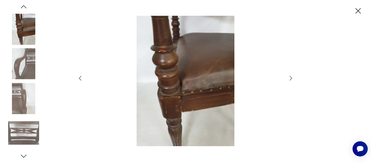
click at [291, 79] on icon "button" at bounding box center [290, 78] width 2 height 4
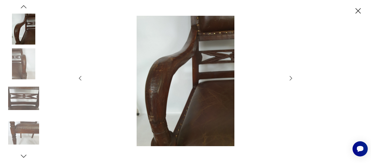
click at [358, 8] on icon "button" at bounding box center [357, 10] width 9 height 9
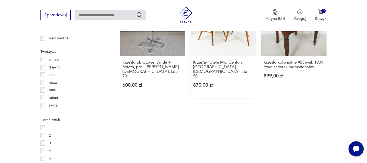
scroll to position [791, 0]
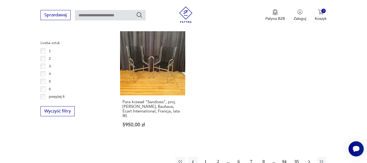
click at [308, 159] on icon "button" at bounding box center [308, 161] width 5 height 5
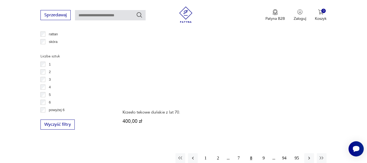
scroll to position [768, 0]
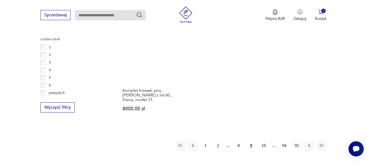
scroll to position [849, 0]
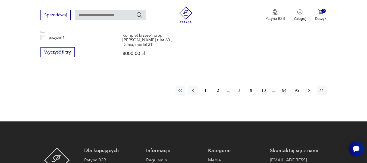
click at [308, 89] on icon "button" at bounding box center [309, 90] width 2 height 3
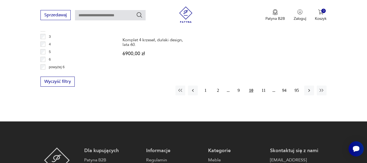
scroll to position [822, 0]
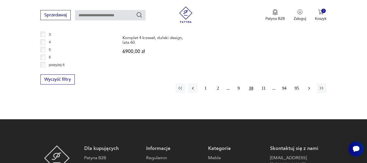
click at [308, 86] on icon "button" at bounding box center [308, 87] width 5 height 5
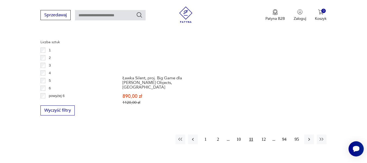
scroll to position [822, 0]
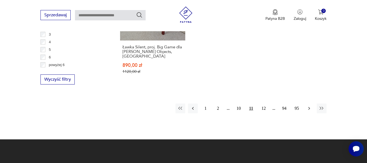
click at [309, 107] on icon "button" at bounding box center [309, 108] width 2 height 3
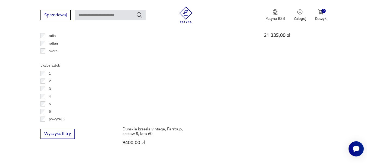
scroll to position [822, 0]
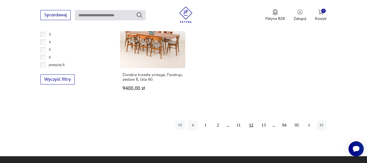
click at [309, 122] on icon "button" at bounding box center [308, 124] width 5 height 5
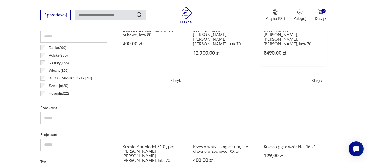
scroll to position [307, 0]
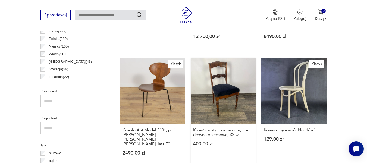
click at [231, 80] on link "Krzesło w stylu angielskim, lite drewno orzechowe, XX w. 400,00 zł" at bounding box center [222, 111] width 65 height 107
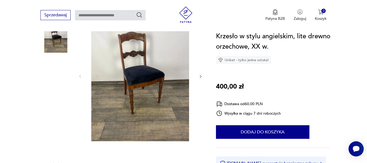
scroll to position [163, 0]
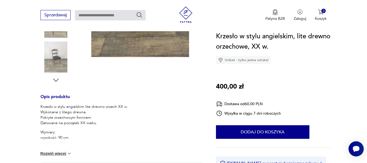
click at [51, 154] on button "Rozwiń więcej" at bounding box center [55, 153] width 31 height 5
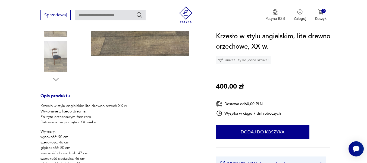
scroll to position [81, 0]
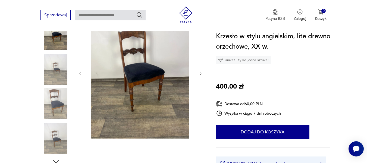
click at [151, 74] on img at bounding box center [140, 73] width 105 height 130
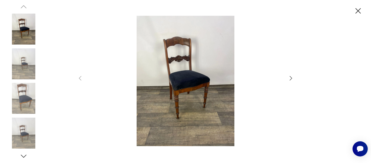
click at [291, 78] on icon "button" at bounding box center [290, 78] width 2 height 4
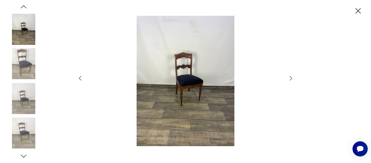
click at [290, 79] on icon "button" at bounding box center [290, 78] width 7 height 7
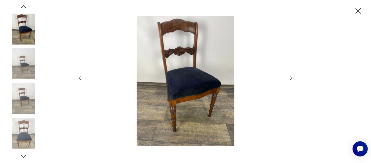
click at [290, 79] on icon "button" at bounding box center [290, 78] width 7 height 7
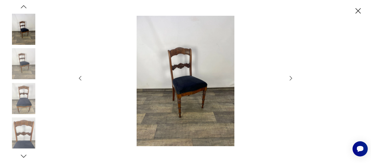
click at [290, 79] on icon "button" at bounding box center [290, 78] width 7 height 7
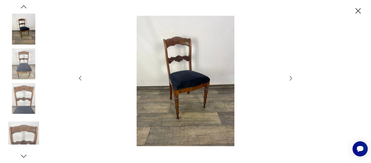
click at [290, 79] on icon "button" at bounding box center [290, 78] width 7 height 7
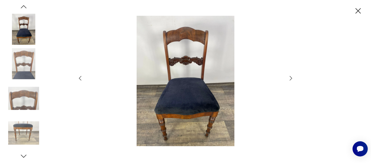
click at [290, 79] on icon "button" at bounding box center [290, 78] width 7 height 7
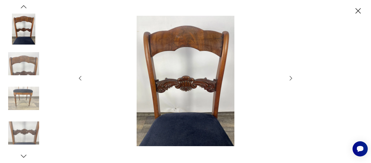
click at [290, 79] on icon "button" at bounding box center [290, 78] width 7 height 7
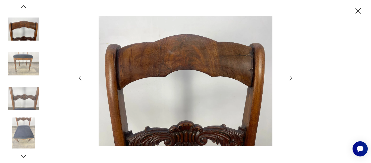
click at [290, 79] on icon "button" at bounding box center [290, 78] width 7 height 7
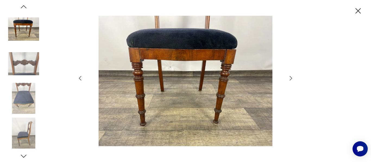
click at [290, 79] on icon "button" at bounding box center [290, 78] width 7 height 7
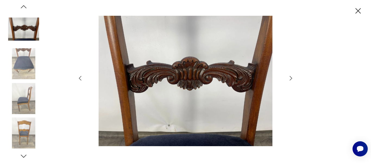
click at [290, 79] on icon "button" at bounding box center [290, 78] width 7 height 7
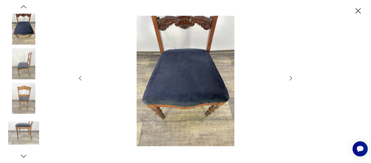
click at [290, 79] on icon "button" at bounding box center [290, 78] width 7 height 7
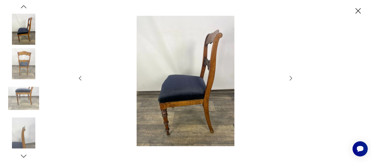
click at [290, 79] on icon "button" at bounding box center [290, 78] width 7 height 7
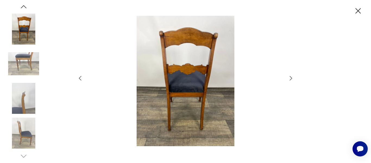
click at [290, 79] on icon "button" at bounding box center [290, 78] width 7 height 7
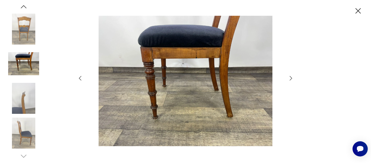
click at [291, 79] on icon "button" at bounding box center [290, 78] width 2 height 4
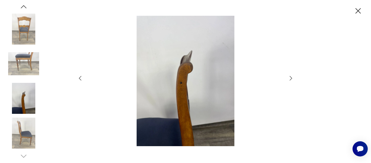
click at [291, 79] on icon "button" at bounding box center [290, 78] width 2 height 4
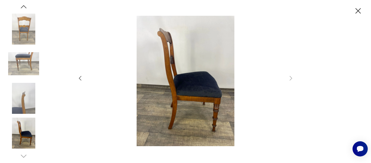
click at [357, 9] on icon "button" at bounding box center [357, 10] width 9 height 9
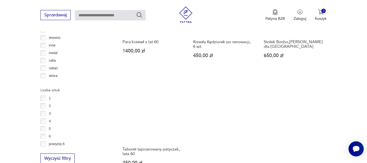
scroll to position [794, 0]
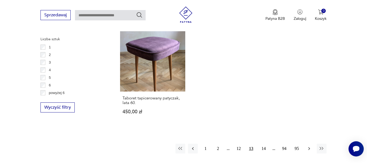
click at [308, 147] on icon "button" at bounding box center [309, 148] width 2 height 3
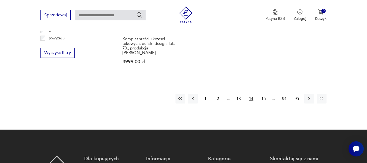
scroll to position [849, 0]
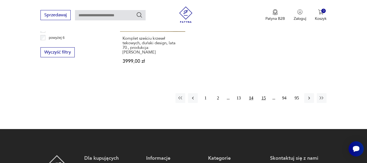
click at [264, 93] on button "15" at bounding box center [263, 98] width 10 height 10
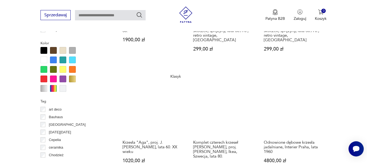
scroll to position [524, 0]
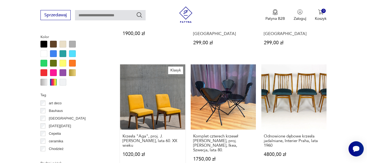
click at [146, 98] on link "Klasyk Krzesła "Aga", proj. J. Chierowskiego, lata 60. XX wieku 1020,00 zł" at bounding box center [152, 117] width 65 height 107
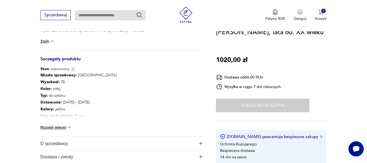
scroll to position [271, 0]
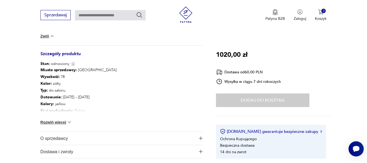
click at [47, 121] on button "Rozwiń więcej" at bounding box center [55, 121] width 31 height 5
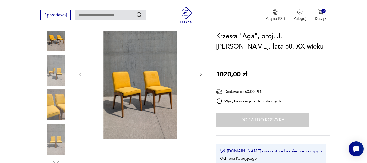
scroll to position [81, 0]
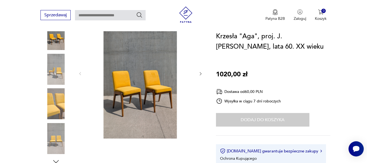
click at [138, 87] on img at bounding box center [140, 73] width 105 height 130
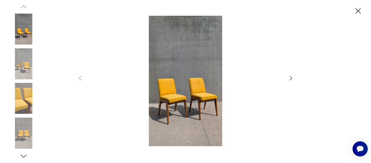
click at [274, 78] on img at bounding box center [185, 81] width 193 height 130
click at [290, 78] on icon "button" at bounding box center [290, 78] width 7 height 7
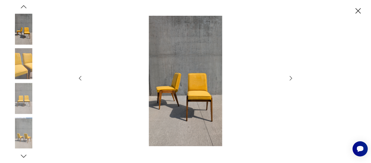
click at [182, 116] on img at bounding box center [185, 81] width 193 height 130
click at [286, 79] on div at bounding box center [185, 81] width 217 height 131
click at [289, 78] on icon "button" at bounding box center [290, 78] width 7 height 7
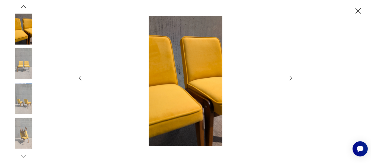
click at [292, 79] on icon "button" at bounding box center [290, 78] width 7 height 7
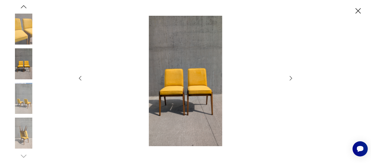
click at [292, 79] on icon "button" at bounding box center [290, 78] width 7 height 7
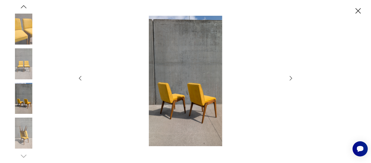
drag, startPoint x: 357, startPoint y: 12, endPoint x: 310, endPoint y: 12, distance: 46.4
click at [357, 11] on icon "button" at bounding box center [357, 10] width 5 height 5
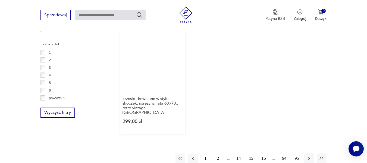
scroll to position [791, 0]
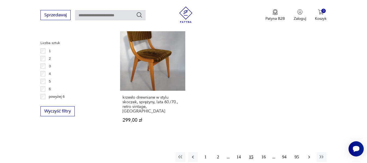
click at [309, 154] on icon "button" at bounding box center [308, 156] width 5 height 5
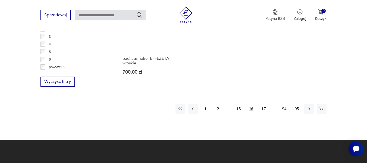
scroll to position [822, 0]
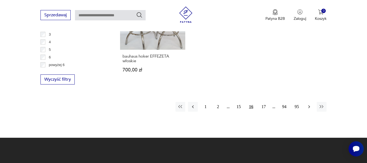
click at [310, 104] on icon "button" at bounding box center [308, 106] width 5 height 5
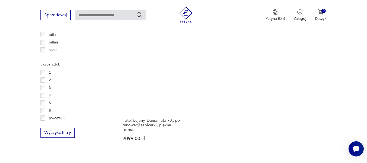
scroll to position [849, 0]
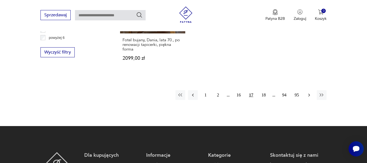
click at [310, 92] on icon "button" at bounding box center [308, 94] width 5 height 5
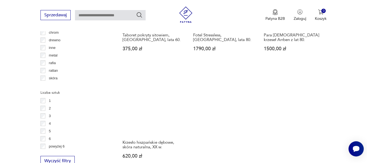
scroll to position [822, 0]
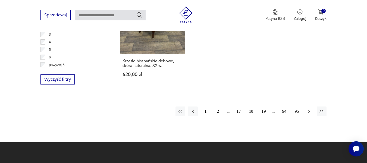
click at [308, 110] on icon "button" at bounding box center [309, 111] width 2 height 3
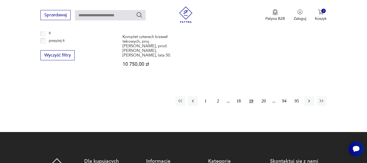
scroll to position [849, 0]
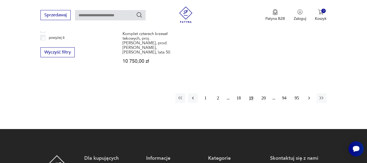
click at [308, 95] on icon "button" at bounding box center [308, 97] width 5 height 5
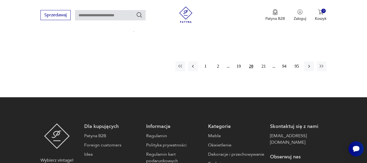
scroll to position [904, 0]
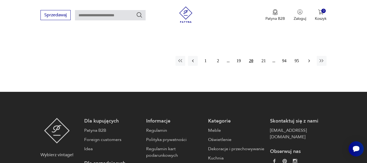
click at [307, 58] on icon "button" at bounding box center [308, 60] width 5 height 5
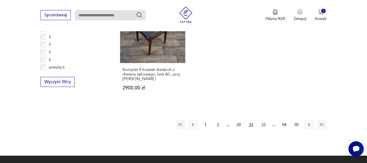
scroll to position [822, 0]
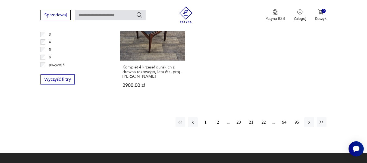
click at [263, 117] on button "22" at bounding box center [263, 122] width 10 height 10
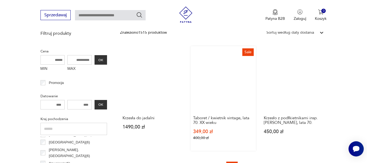
scroll to position [198, 0]
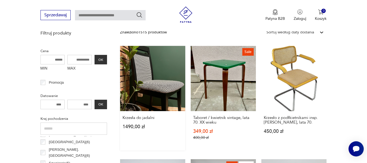
click at [160, 87] on link "Krzesła do jadalni 1490,00 zł" at bounding box center [152, 98] width 65 height 104
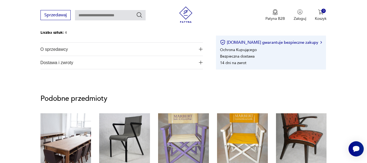
scroll to position [136, 0]
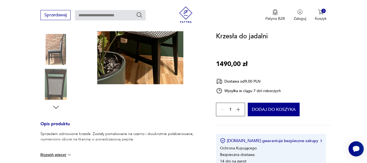
click at [55, 154] on button "Rozwiń więcej" at bounding box center [55, 154] width 31 height 5
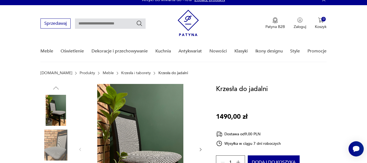
scroll to position [0, 0]
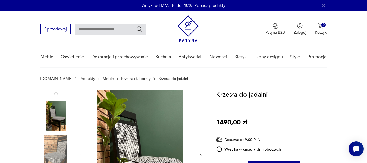
click at [126, 143] on img at bounding box center [140, 155] width 105 height 130
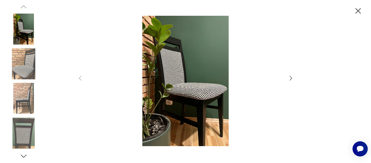
click at [290, 77] on icon "button" at bounding box center [290, 78] width 7 height 7
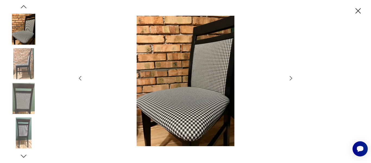
click at [290, 77] on icon "button" at bounding box center [290, 78] width 7 height 7
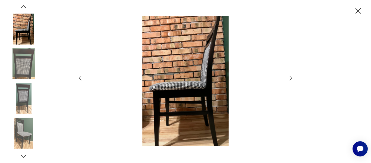
click at [290, 77] on icon "button" at bounding box center [290, 78] width 7 height 7
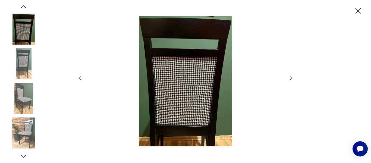
click at [289, 77] on icon "button" at bounding box center [290, 78] width 7 height 7
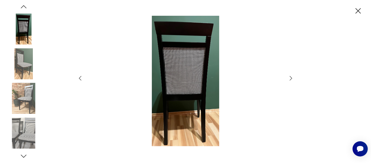
click at [292, 75] on icon "button" at bounding box center [290, 78] width 7 height 7
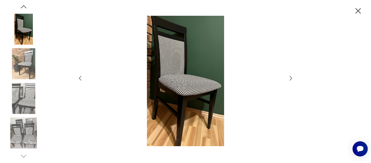
click at [290, 78] on icon "button" at bounding box center [290, 78] width 7 height 7
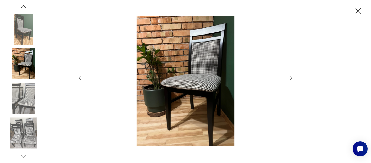
click at [292, 78] on icon "button" at bounding box center [290, 78] width 2 height 4
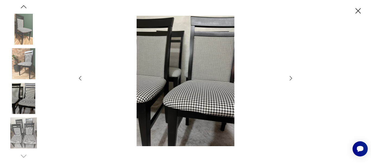
click at [290, 78] on icon "button" at bounding box center [290, 78] width 7 height 7
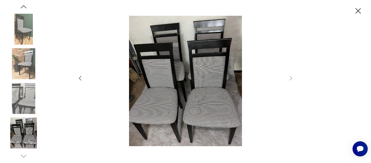
click at [358, 11] on icon "button" at bounding box center [357, 10] width 5 height 5
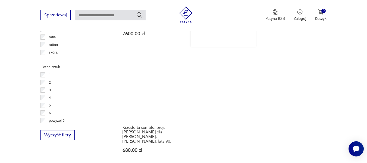
scroll to position [822, 0]
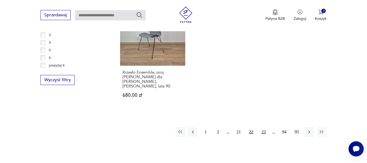
click at [263, 127] on button "23" at bounding box center [263, 132] width 10 height 10
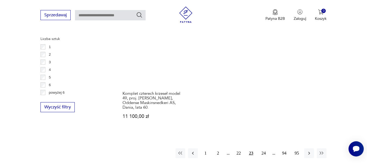
scroll to position [795, 0]
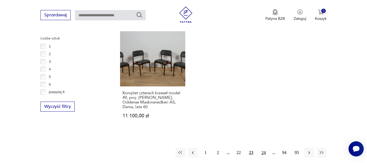
click at [264, 148] on button "24" at bounding box center [263, 153] width 10 height 10
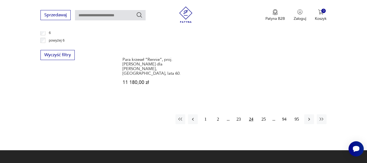
scroll to position [849, 0]
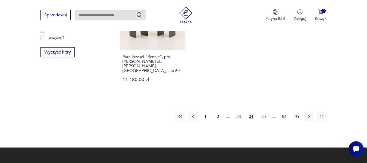
drag, startPoint x: 263, startPoint y: 73, endPoint x: 257, endPoint y: 80, distance: 8.5
click at [263, 112] on button "25" at bounding box center [263, 117] width 10 height 10
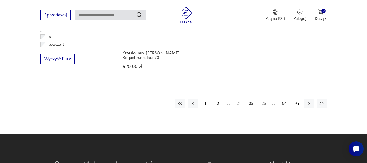
scroll to position [849, 0]
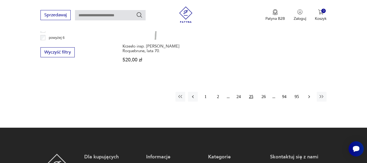
click at [308, 95] on icon "button" at bounding box center [309, 96] width 2 height 3
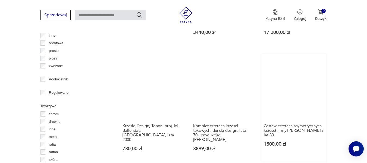
scroll to position [795, 0]
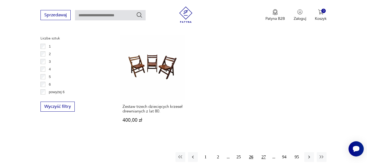
click at [264, 152] on button "27" at bounding box center [263, 157] width 10 height 10
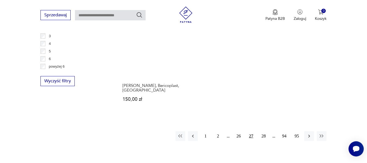
scroll to position [822, 0]
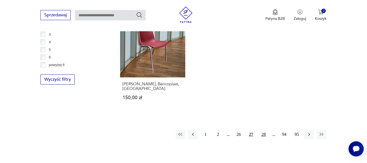
click at [262, 129] on button "28" at bounding box center [263, 134] width 10 height 10
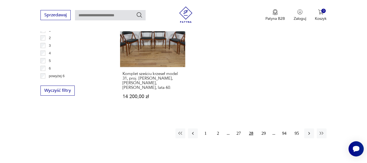
scroll to position [877, 0]
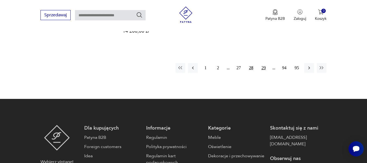
click at [263, 63] on button "29" at bounding box center [263, 68] width 10 height 10
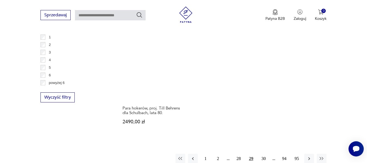
scroll to position [849, 0]
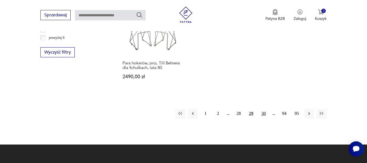
click at [263, 109] on button "30" at bounding box center [263, 114] width 10 height 10
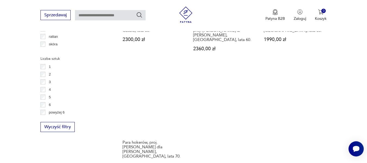
scroll to position [795, 0]
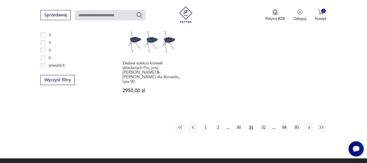
scroll to position [822, 0]
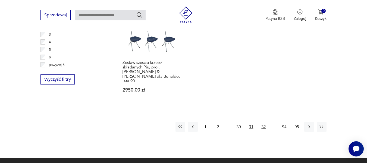
click at [264, 123] on button "32" at bounding box center [263, 127] width 10 height 10
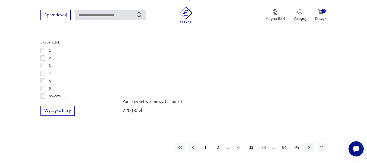
scroll to position [822, 0]
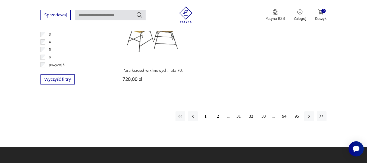
click at [263, 115] on button "33" at bounding box center [263, 116] width 10 height 10
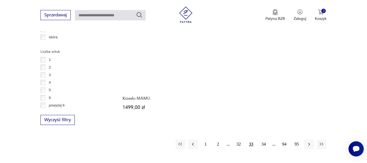
scroll to position [795, 0]
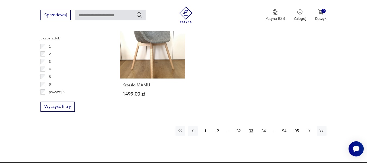
click at [307, 128] on icon "button" at bounding box center [308, 130] width 5 height 5
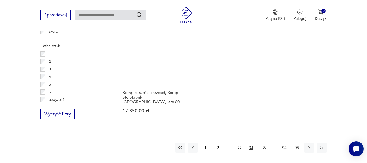
scroll to position [795, 0]
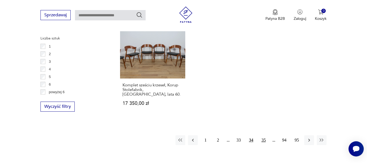
click at [263, 135] on button "35" at bounding box center [263, 140] width 10 height 10
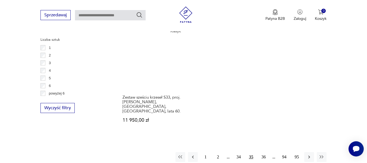
scroll to position [795, 0]
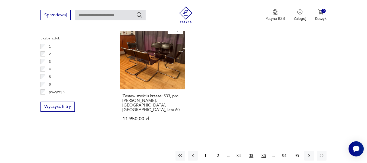
click at [264, 151] on button "36" at bounding box center [263, 156] width 10 height 10
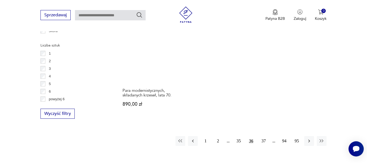
scroll to position [795, 0]
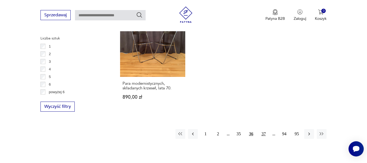
click at [263, 129] on button "37" at bounding box center [263, 134] width 10 height 10
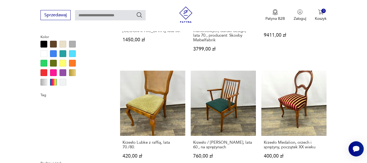
scroll to position [109, 0]
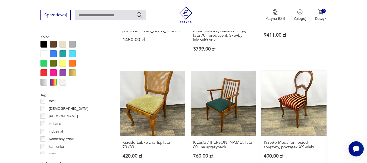
click at [293, 97] on link "Krzesło Medalion, orzech i sprężyny, początek XX wieku 400,00 zł" at bounding box center [293, 120] width 65 height 98
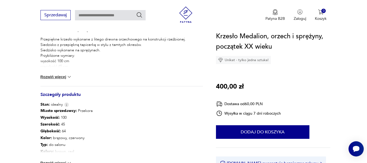
scroll to position [271, 0]
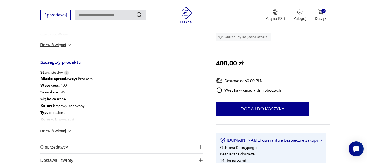
click at [49, 130] on button "Rozwiń więcej" at bounding box center [55, 130] width 31 height 5
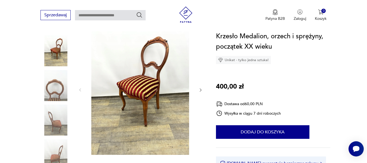
scroll to position [54, 0]
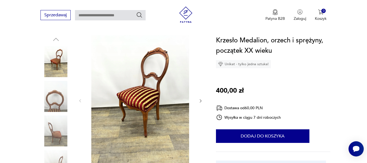
click at [200, 101] on icon "button" at bounding box center [200, 100] width 2 height 3
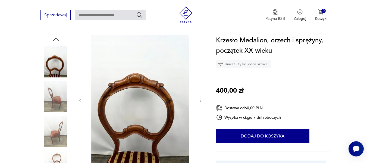
click at [200, 101] on icon "button" at bounding box center [200, 100] width 2 height 3
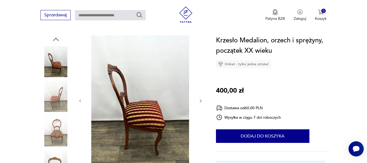
click at [200, 101] on icon "button" at bounding box center [200, 100] width 2 height 3
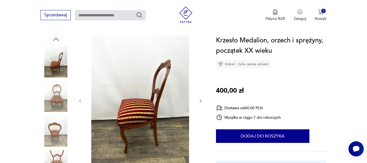
click at [200, 101] on icon "button" at bounding box center [200, 100] width 2 height 3
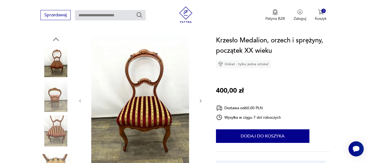
click at [200, 101] on icon "button" at bounding box center [200, 100] width 5 height 5
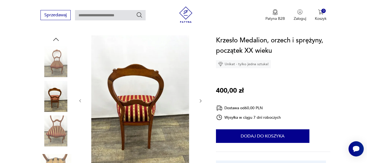
click at [201, 100] on icon "button" at bounding box center [200, 100] width 5 height 5
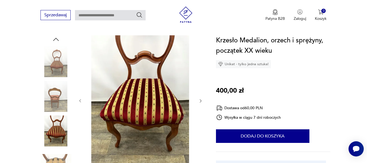
click at [200, 101] on icon "button" at bounding box center [200, 100] width 5 height 5
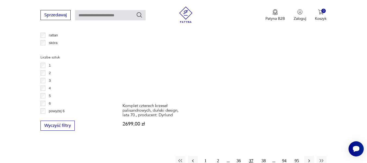
scroll to position [791, 0]
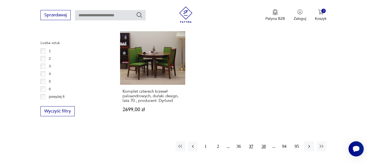
click at [264, 141] on button "38" at bounding box center [263, 146] width 10 height 10
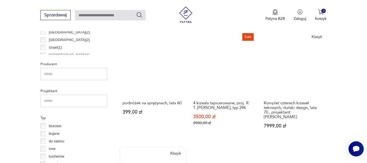
scroll to position [280, 0]
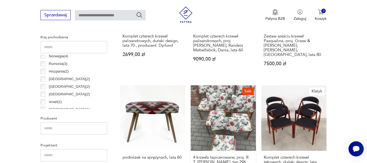
click at [214, 109] on link "Sale 4 krzesła tapicerowane, proj. R. T. Hałasa, typ 296 3500,00 zł 3900,00 zł" at bounding box center [222, 138] width 65 height 107
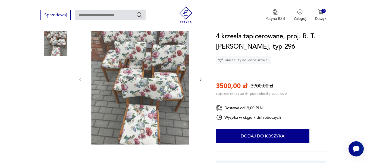
scroll to position [81, 0]
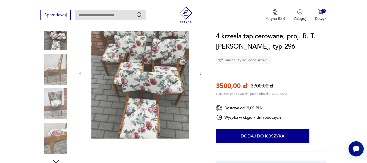
click at [136, 85] on img at bounding box center [140, 73] width 105 height 130
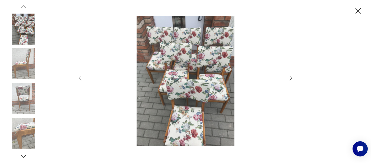
click at [290, 78] on icon "button" at bounding box center [290, 78] width 7 height 7
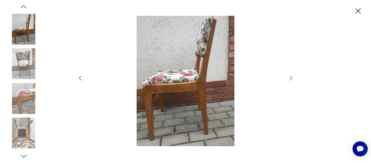
click at [290, 78] on icon "button" at bounding box center [290, 78] width 7 height 7
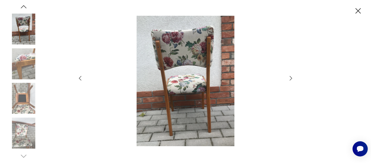
click at [290, 78] on icon "button" at bounding box center [290, 78] width 7 height 7
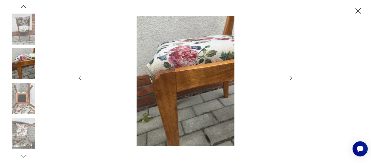
click at [290, 78] on icon "button" at bounding box center [290, 78] width 7 height 7
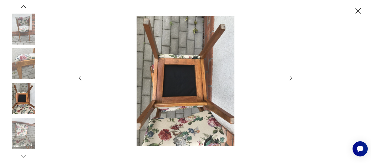
click at [290, 78] on icon "button" at bounding box center [290, 78] width 7 height 7
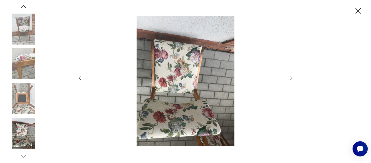
click at [356, 11] on icon "button" at bounding box center [357, 10] width 9 height 9
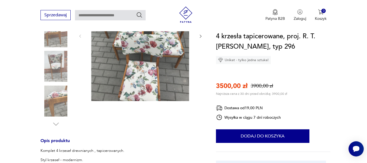
scroll to position [190, 0]
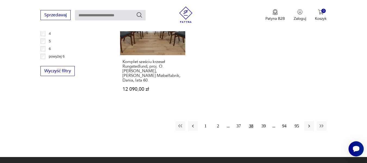
scroll to position [849, 0]
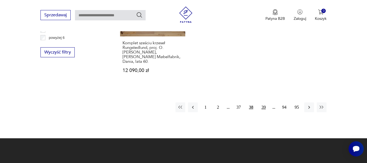
click at [260, 102] on button "39" at bounding box center [263, 107] width 10 height 10
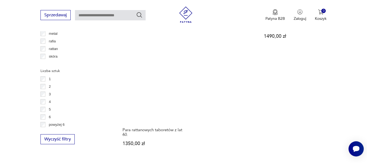
scroll to position [795, 0]
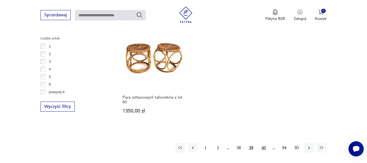
click at [263, 143] on button "40" at bounding box center [263, 148] width 10 height 10
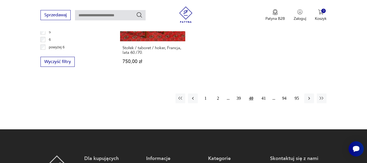
scroll to position [849, 0]
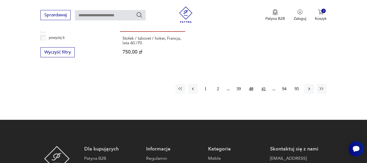
click at [264, 84] on button "41" at bounding box center [263, 89] width 10 height 10
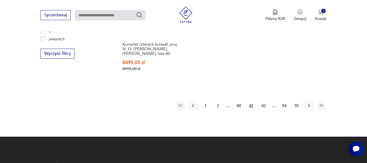
scroll to position [849, 0]
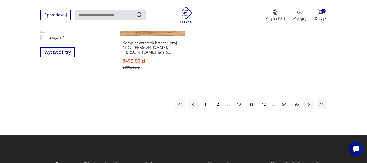
click at [262, 99] on button "42" at bounding box center [263, 104] width 10 height 10
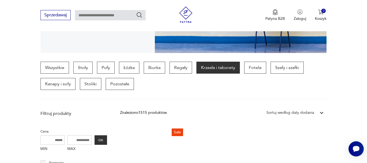
scroll to position [117, 0]
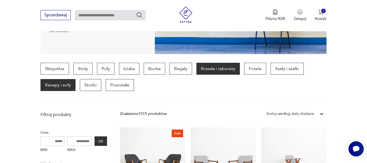
click at [53, 84] on p "Kanapy i sofy" at bounding box center [57, 85] width 35 height 12
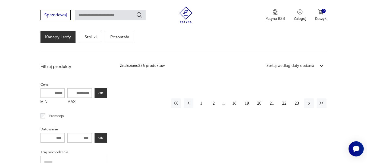
scroll to position [171, 0]
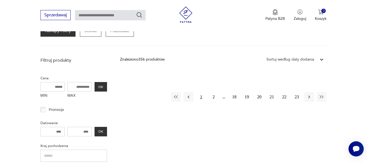
click at [201, 96] on button "1" at bounding box center [201, 97] width 10 height 10
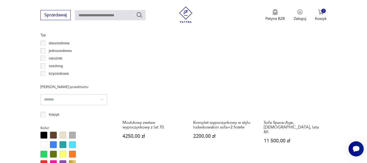
scroll to position [443, 0]
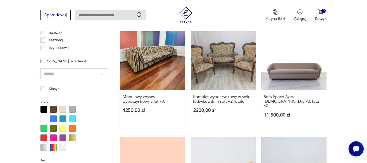
click at [151, 59] on link "Modułowy zestaw wypoczynkowy z lat 70. 4250,00 zł" at bounding box center [152, 76] width 65 height 103
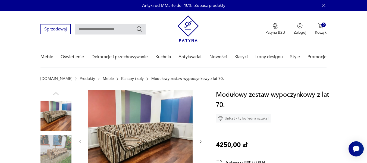
click at [135, 133] on img at bounding box center [140, 141] width 105 height 103
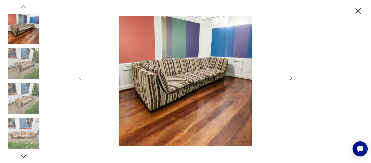
click at [289, 76] on icon "button" at bounding box center [290, 78] width 7 height 7
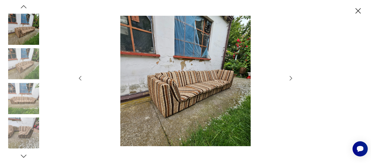
click at [289, 76] on icon "button" at bounding box center [290, 78] width 7 height 7
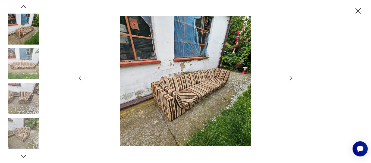
click at [288, 79] on icon "button" at bounding box center [290, 78] width 7 height 7
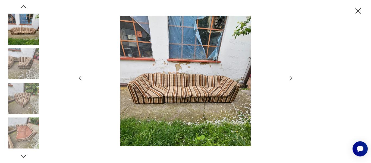
click at [289, 76] on icon "button" at bounding box center [290, 78] width 7 height 7
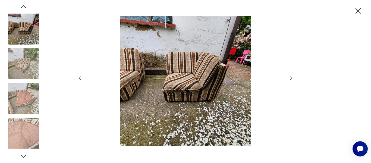
click at [290, 78] on icon "button" at bounding box center [290, 78] width 7 height 7
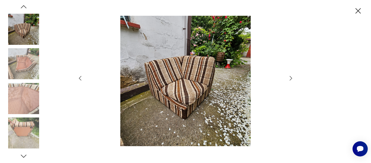
click at [290, 78] on icon "button" at bounding box center [290, 78] width 7 height 7
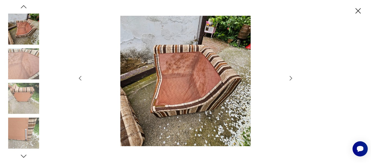
click at [290, 78] on icon "button" at bounding box center [290, 78] width 7 height 7
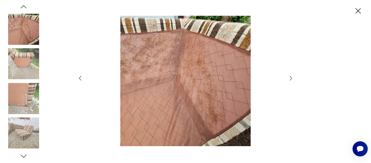
drag, startPoint x: 356, startPoint y: 10, endPoint x: 324, endPoint y: 8, distance: 32.1
click at [355, 10] on icon "button" at bounding box center [357, 10] width 9 height 9
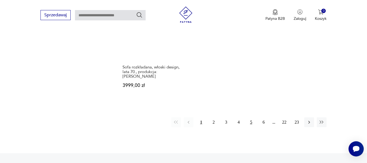
scroll to position [817, 0]
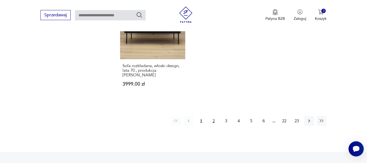
click at [214, 116] on button "2" at bounding box center [213, 121] width 10 height 10
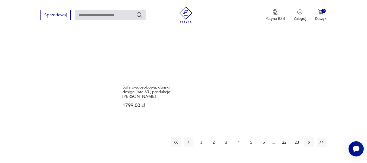
scroll to position [849, 0]
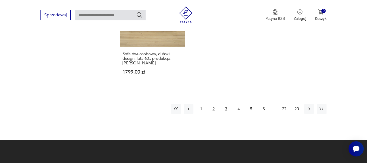
click at [224, 104] on button "3" at bounding box center [226, 109] width 10 height 10
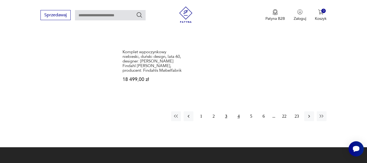
scroll to position [822, 0]
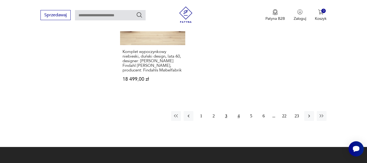
click at [239, 117] on button "4" at bounding box center [238, 116] width 10 height 10
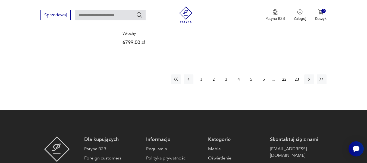
scroll to position [877, 0]
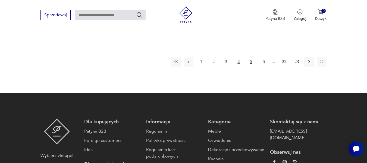
click at [251, 57] on button "5" at bounding box center [251, 62] width 10 height 10
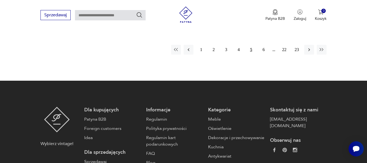
scroll to position [877, 0]
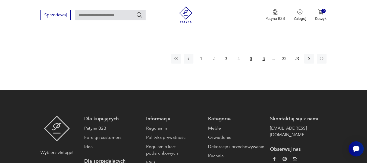
click at [264, 57] on button "6" at bounding box center [263, 59] width 10 height 10
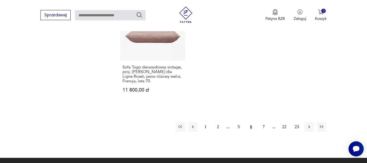
scroll to position [849, 0]
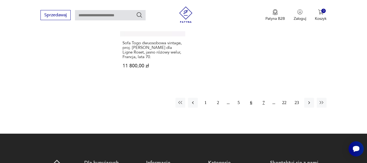
click at [264, 98] on button "7" at bounding box center [263, 103] width 10 height 10
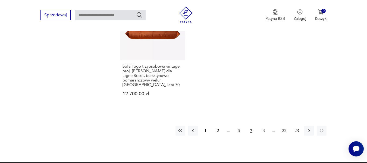
scroll to position [849, 0]
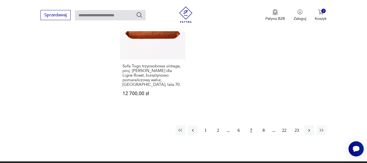
click at [252, 125] on button "7" at bounding box center [251, 130] width 10 height 10
click at [250, 125] on button "7" at bounding box center [251, 130] width 10 height 10
click at [308, 128] on icon "button" at bounding box center [308, 130] width 5 height 5
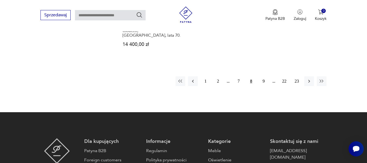
scroll to position [877, 0]
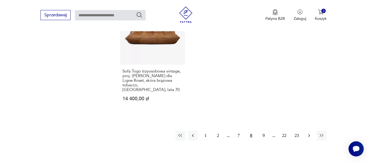
click at [307, 133] on icon "button" at bounding box center [308, 135] width 5 height 5
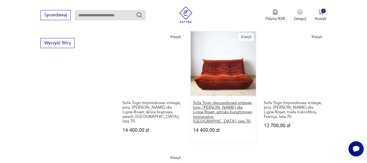
scroll to position [877, 0]
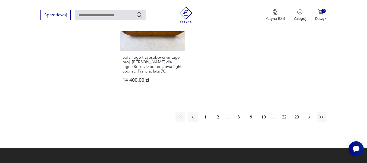
click at [308, 114] on icon "button" at bounding box center [308, 116] width 5 height 5
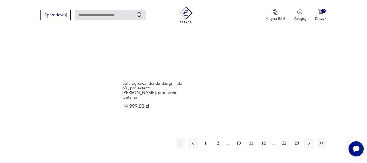
scroll to position [849, 0]
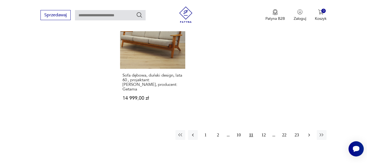
click at [309, 130] on button "button" at bounding box center [309, 135] width 10 height 10
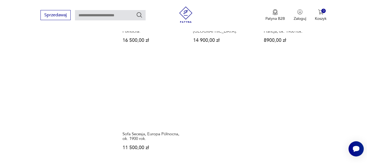
scroll to position [795, 0]
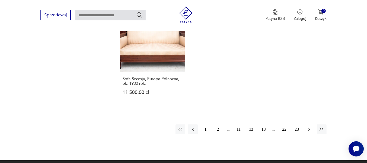
click at [307, 126] on icon "button" at bounding box center [308, 128] width 5 height 5
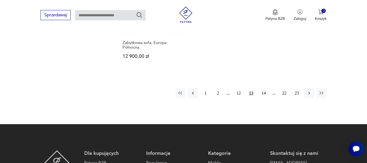
scroll to position [849, 0]
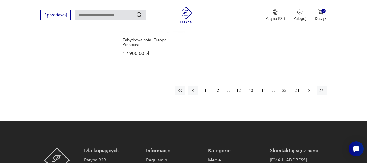
click at [306, 85] on button "button" at bounding box center [309, 90] width 10 height 10
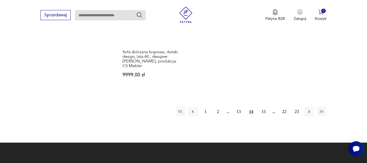
scroll to position [822, 0]
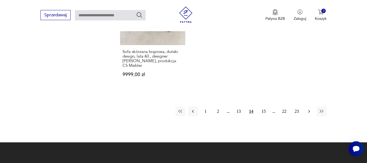
click at [308, 109] on icon "button" at bounding box center [308, 111] width 5 height 5
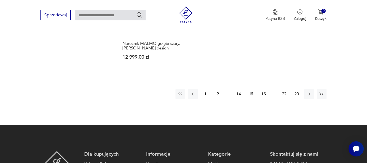
scroll to position [822, 0]
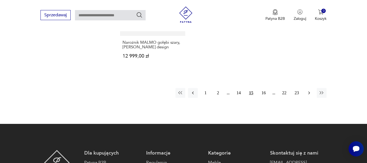
click at [308, 90] on icon "button" at bounding box center [308, 92] width 5 height 5
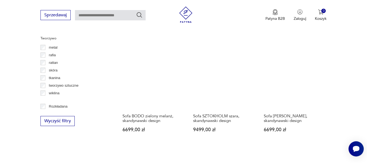
scroll to position [768, 0]
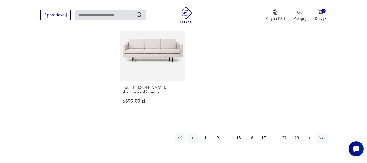
click at [308, 135] on icon "button" at bounding box center [308, 137] width 5 height 5
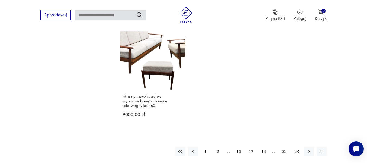
scroll to position [795, 0]
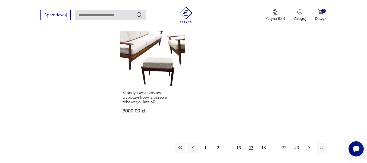
click at [308, 145] on icon "button" at bounding box center [308, 147] width 5 height 5
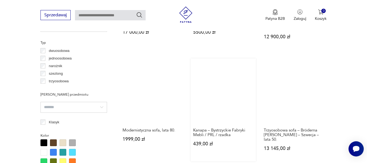
scroll to position [443, 0]
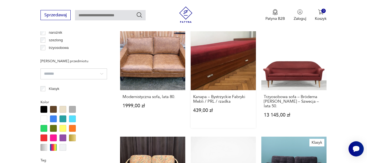
click at [214, 46] on link "Kanapa – Bystrzyckie Fabryki Mebli / PRL / rzadka 439,00 zł" at bounding box center [222, 76] width 65 height 103
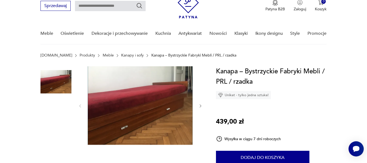
scroll to position [54, 0]
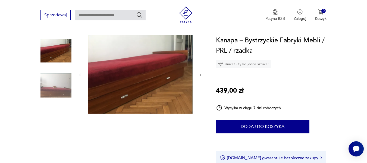
click at [201, 75] on icon "button" at bounding box center [200, 74] width 2 height 3
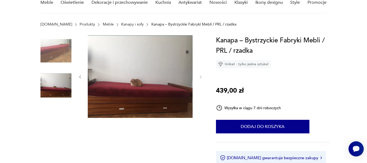
scroll to position [0, 0]
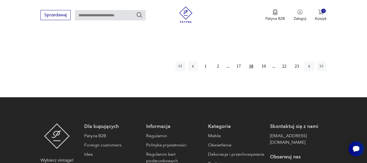
scroll to position [872, 0]
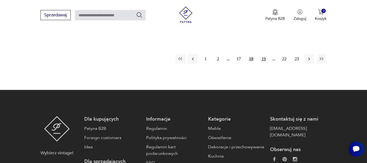
click at [263, 54] on button "19" at bounding box center [263, 59] width 10 height 10
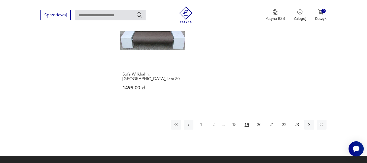
scroll to position [822, 0]
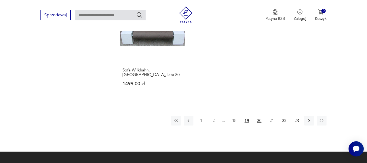
click at [257, 116] on button "20" at bounding box center [259, 121] width 10 height 10
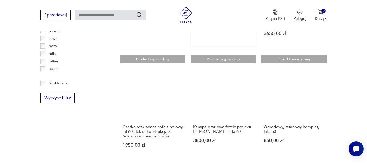
scroll to position [660, 0]
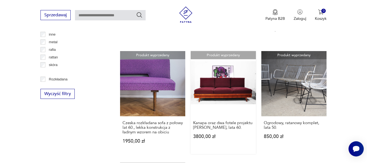
click at [215, 85] on link "Produkt wyprzedany Kanapa oraz dwa fotele projektu Lejkowski i Leśniewski, lata…" at bounding box center [222, 102] width 65 height 103
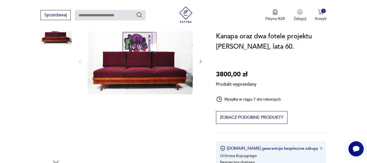
scroll to position [81, 0]
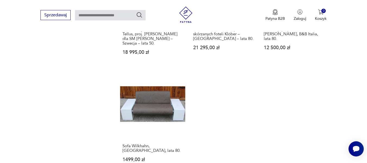
scroll to position [822, 0]
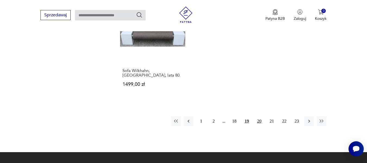
click at [259, 116] on button "20" at bounding box center [259, 121] width 10 height 10
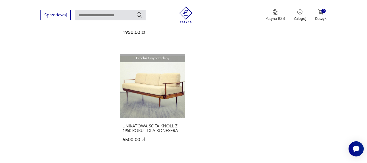
scroll to position [849, 0]
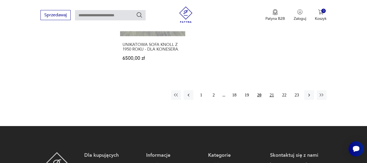
click at [271, 90] on button "21" at bounding box center [271, 95] width 10 height 10
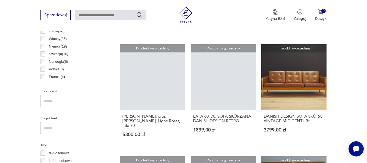
scroll to position [470, 0]
